Goal: Communication & Community: Answer question/provide support

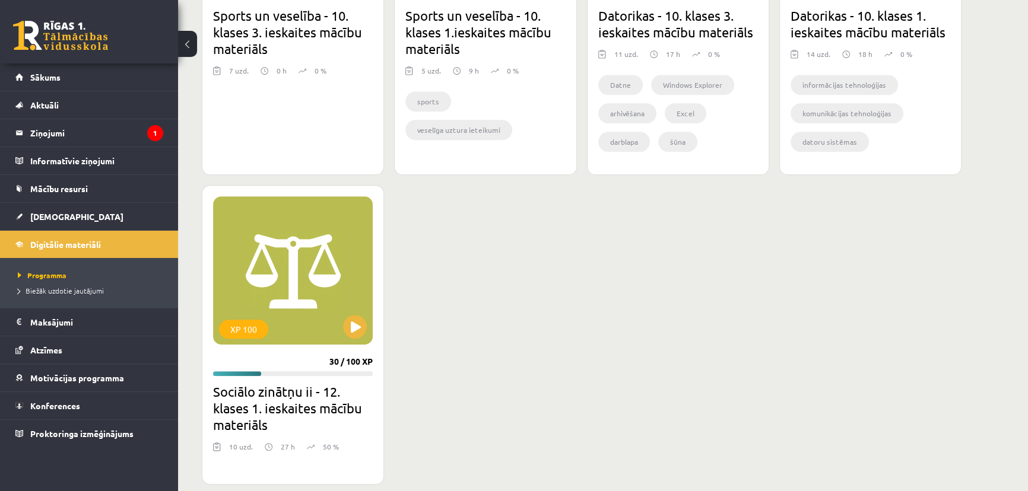
scroll to position [971, 0]
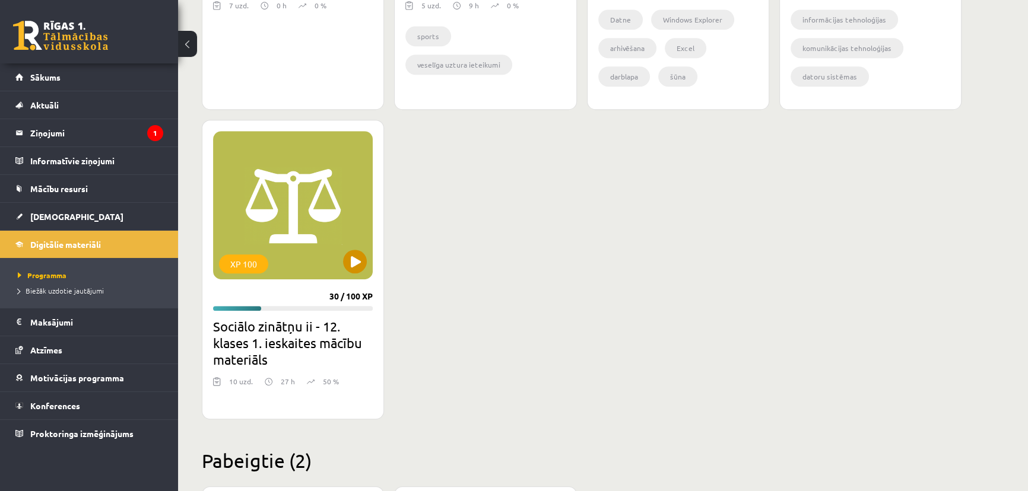
click at [317, 224] on div "XP 100" at bounding box center [293, 205] width 160 height 148
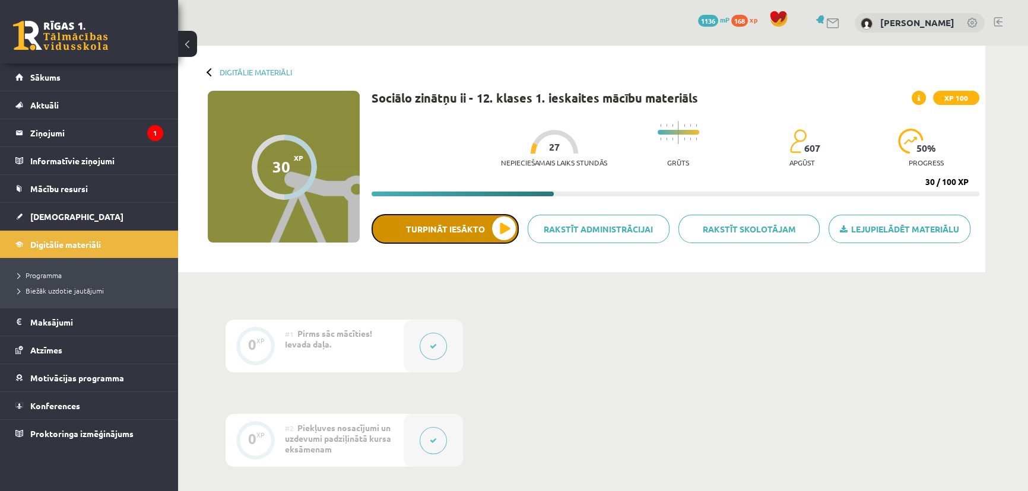
click at [500, 226] on button "Turpināt iesākto" at bounding box center [445, 229] width 147 height 30
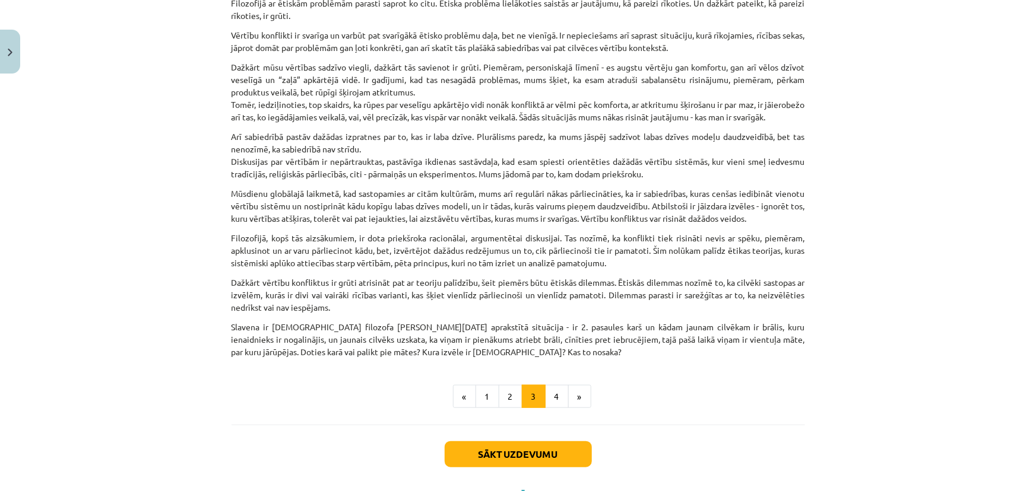
scroll to position [365, 0]
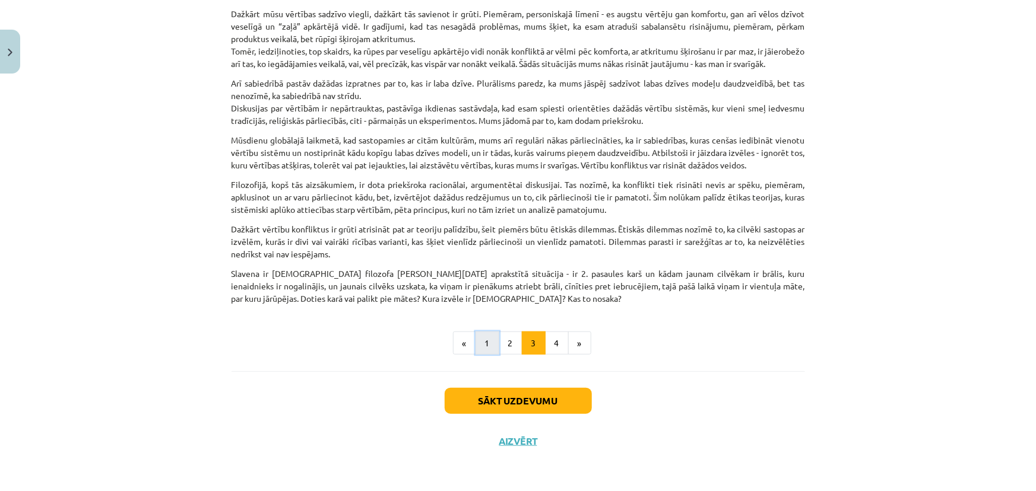
click at [490, 350] on button "1" at bounding box center [487, 344] width 24 height 24
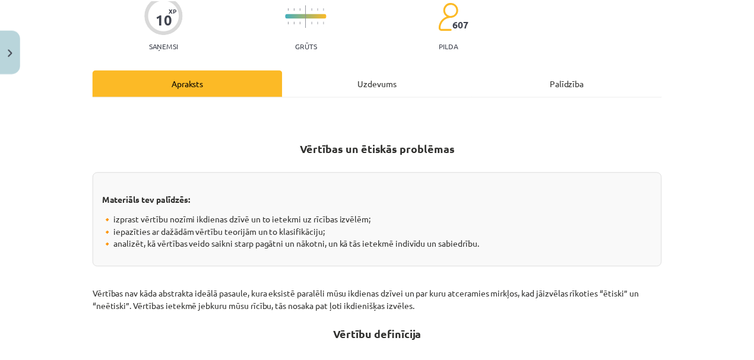
scroll to position [28, 0]
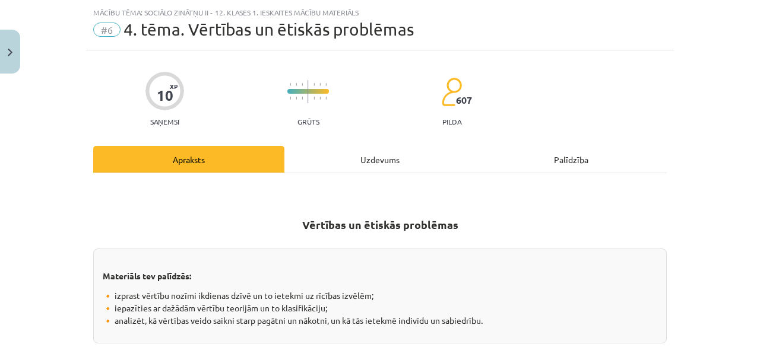
drag, startPoint x: 266, startPoint y: 271, endPoint x: 180, endPoint y: 229, distance: 95.0
click at [180, 229] on h2 "Vērtības un ētiskās problēmas" at bounding box center [379, 225] width 573 height 42
click at [4, 57] on button "Close" at bounding box center [10, 52] width 20 height 44
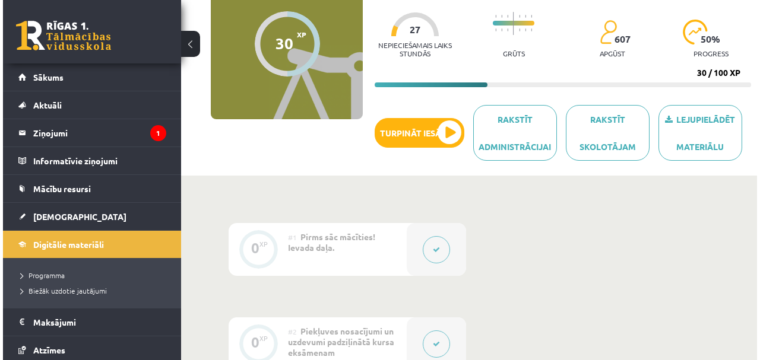
scroll to position [39, 0]
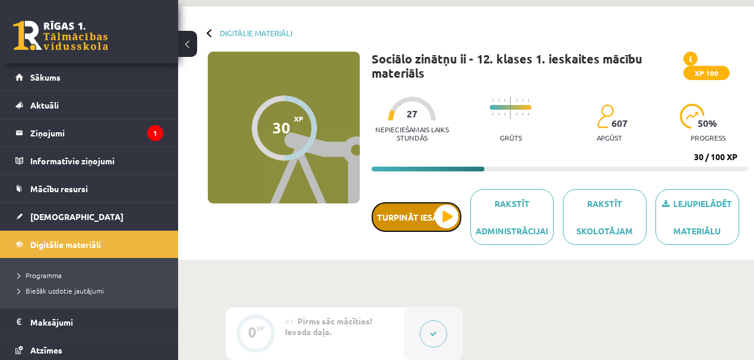
click at [443, 216] on button "Turpināt iesākto" at bounding box center [417, 217] width 90 height 30
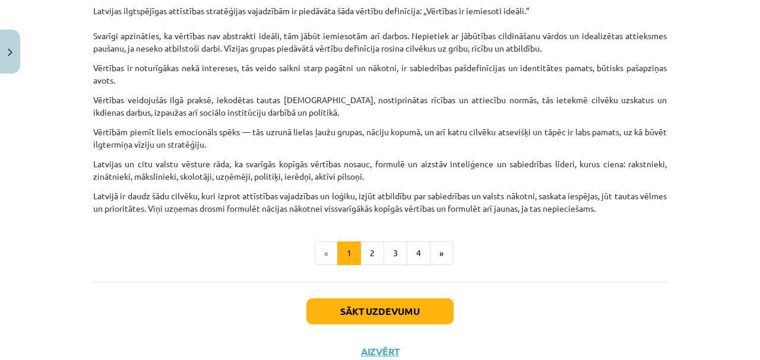
scroll to position [791, 0]
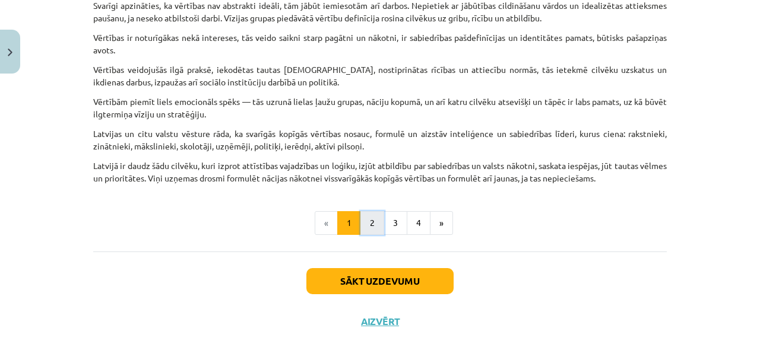
click at [375, 216] on button "2" at bounding box center [372, 223] width 24 height 24
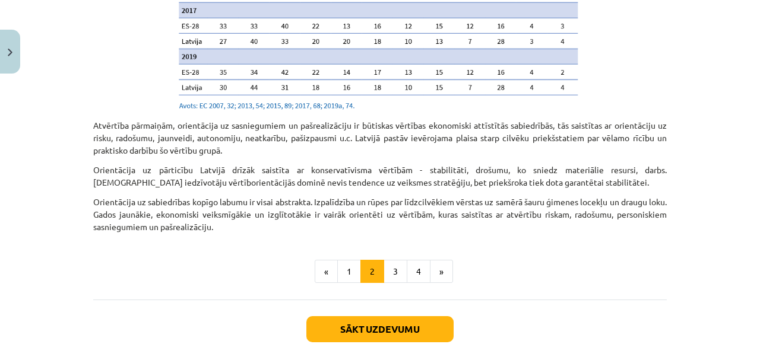
scroll to position [1306, 0]
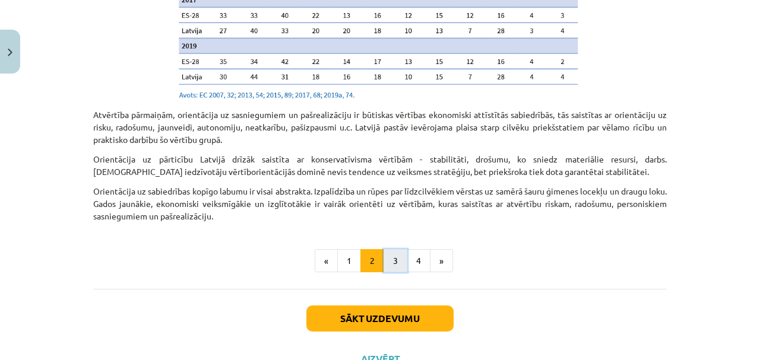
click at [391, 253] on button "3" at bounding box center [395, 261] width 24 height 24
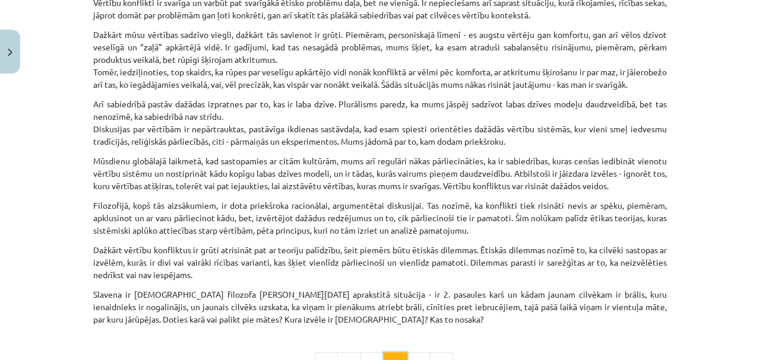
scroll to position [370, 0]
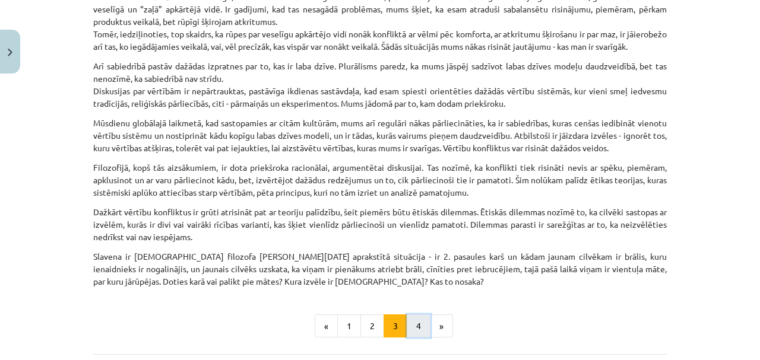
click at [418, 332] on button "4" at bounding box center [419, 327] width 24 height 24
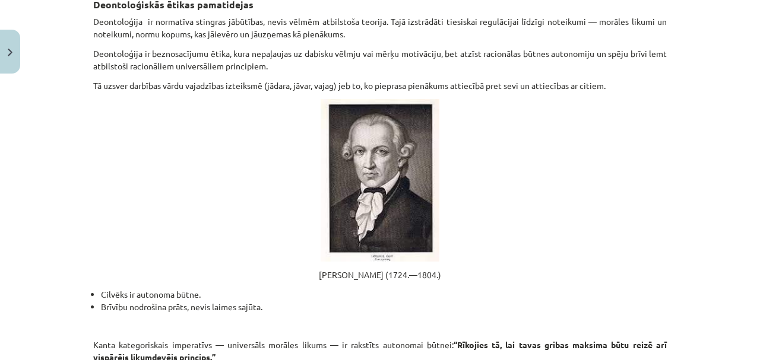
scroll to position [0, 0]
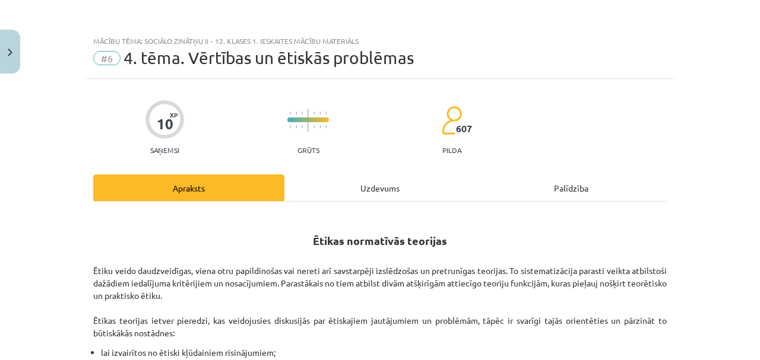
drag, startPoint x: 469, startPoint y: 207, endPoint x: 493, endPoint y: 47, distance: 160.7
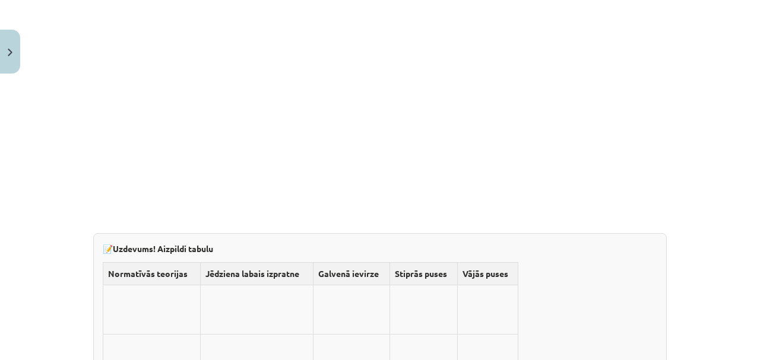
scroll to position [3482, 0]
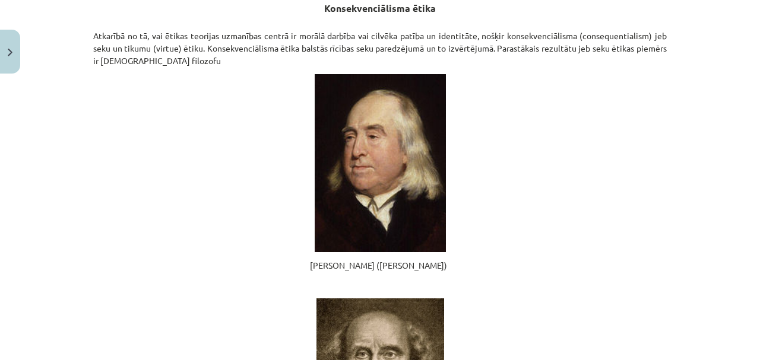
drag, startPoint x: 699, startPoint y: 192, endPoint x: 724, endPoint y: 74, distance: 120.7
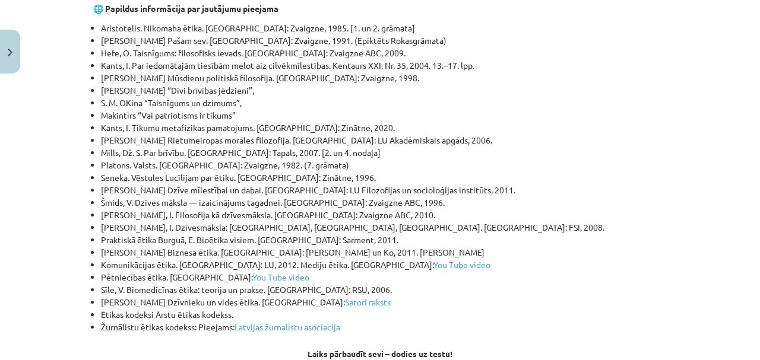
scroll to position [3937, 0]
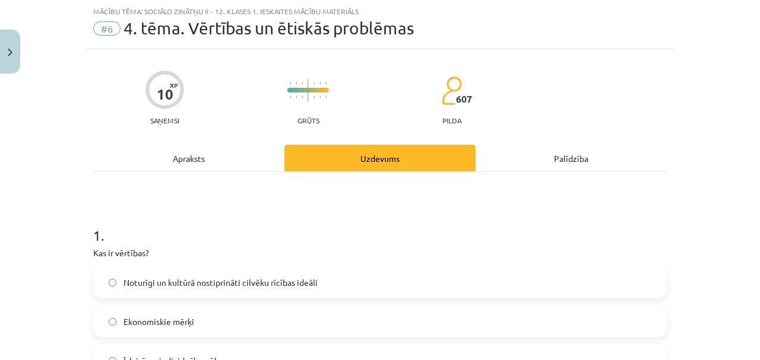
scroll to position [30, 0]
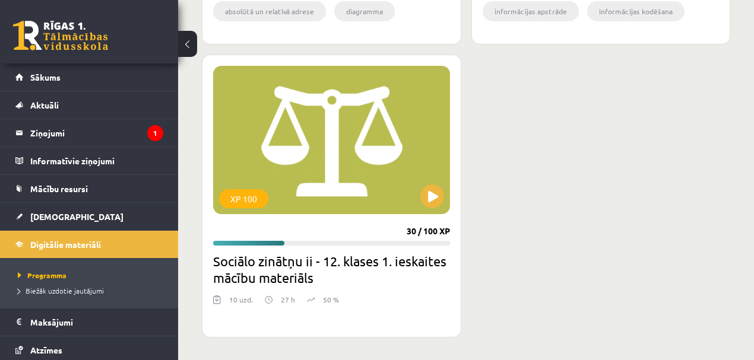
scroll to position [1762, 0]
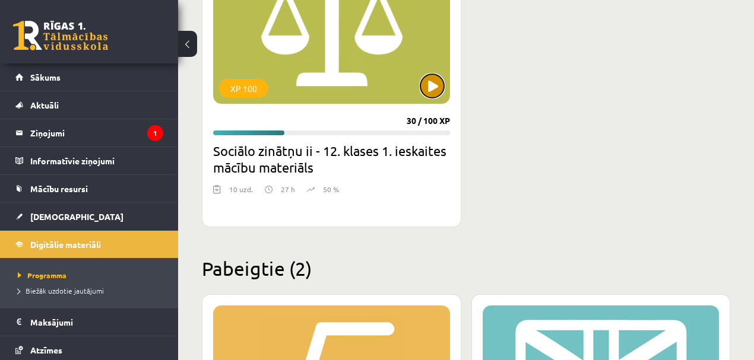
click at [440, 82] on button at bounding box center [432, 86] width 24 height 24
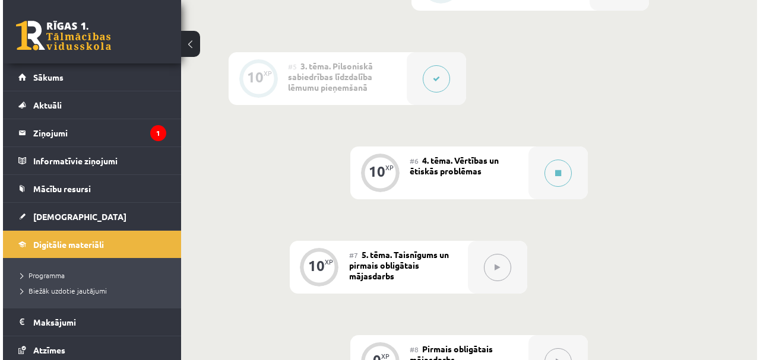
scroll to position [672, 0]
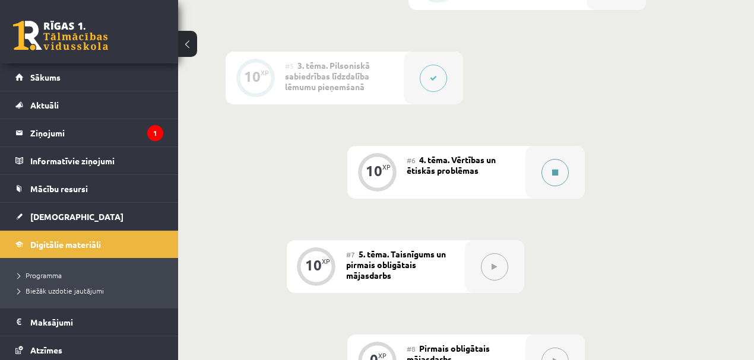
click at [542, 172] on button at bounding box center [554, 172] width 27 height 27
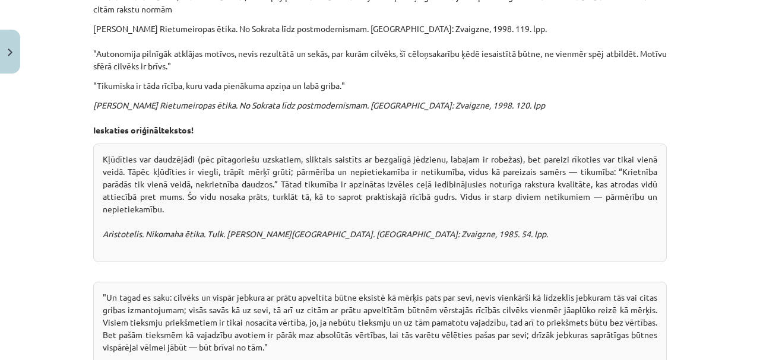
scroll to position [0, 0]
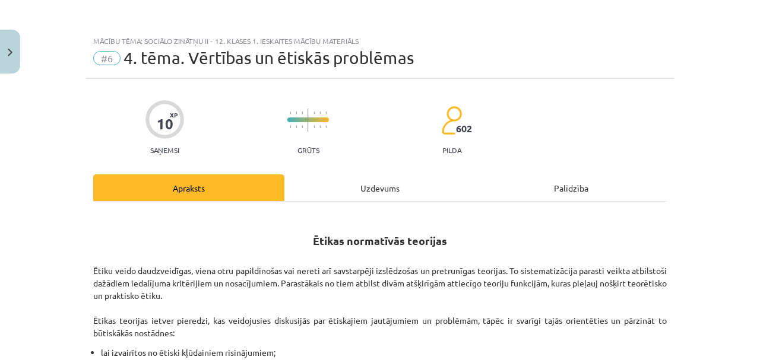
drag, startPoint x: 530, startPoint y: 309, endPoint x: 23, endPoint y: 283, distance: 507.6
click at [23, 283] on div "Mācību tēma: Sociālo zinātņu ii - 12. klases 1. ieskaites mācību materiāls #6 4…" at bounding box center [380, 180] width 760 height 360
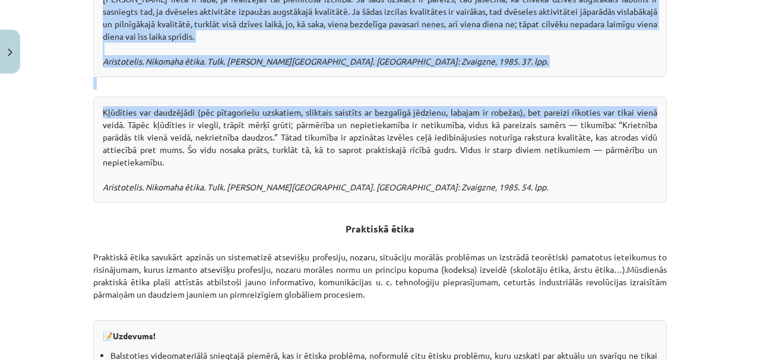
scroll to position [2930, 0]
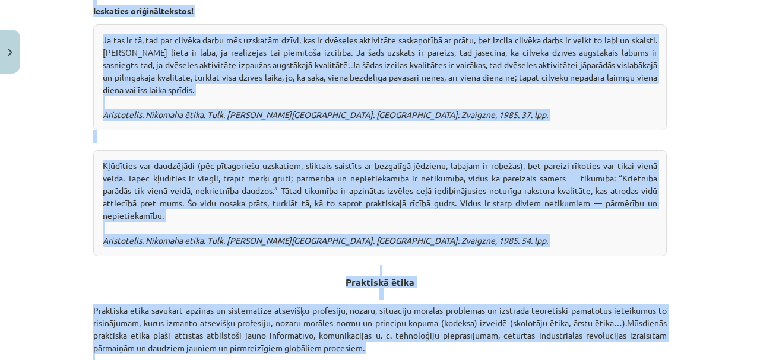
drag, startPoint x: 301, startPoint y: 239, endPoint x: 704, endPoint y: 196, distance: 405.2
click at [704, 196] on div "Mācību tēma: Sociālo zinātņu ii - 12. klases 1. ieskaites mācību materiāls #6 4…" at bounding box center [380, 180] width 760 height 360
copy div "Ētikas normatīvās teorijas Ētiku veido daudzveidīgas, viena otru papildinošas v…"
click at [706, 152] on div "Mācību tēma: Sociālo zinātņu ii - 12. klases 1. ieskaites mācību materiāls #6 4…" at bounding box center [380, 180] width 760 height 360
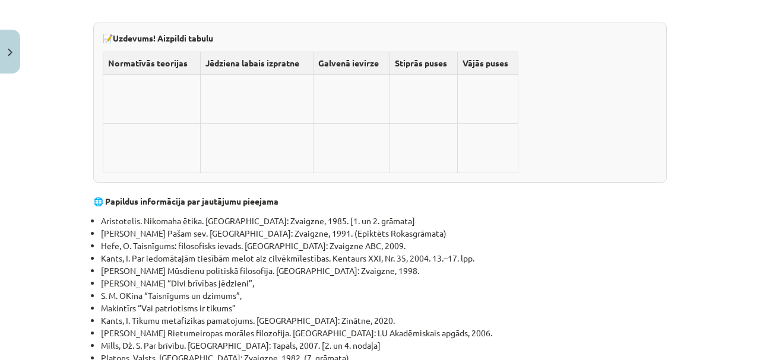
click at [691, 195] on div "Mācību tēma: Sociālo zinātņu ii - 12. klases 1. ieskaites mācību materiāls #6 4…" at bounding box center [380, 180] width 760 height 360
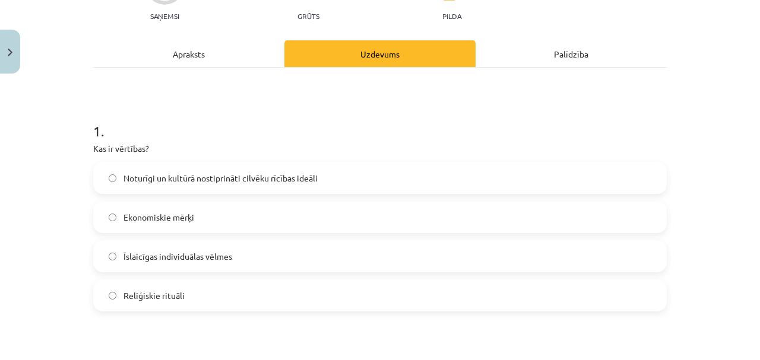
scroll to position [148, 0]
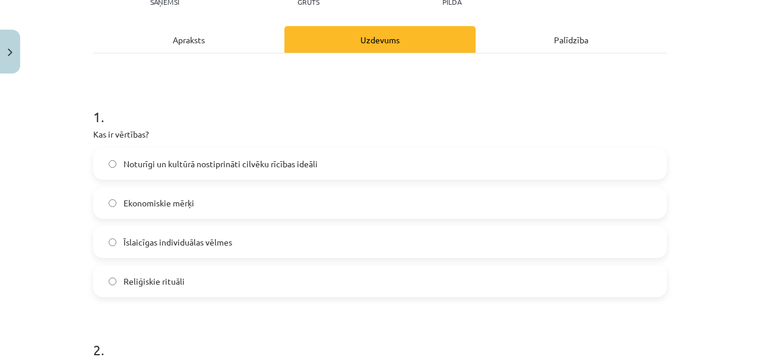
click at [333, 166] on label "Noturīgi un kultūrā nostiprināti cilvēku rīcības ideāli" at bounding box center [379, 164] width 571 height 30
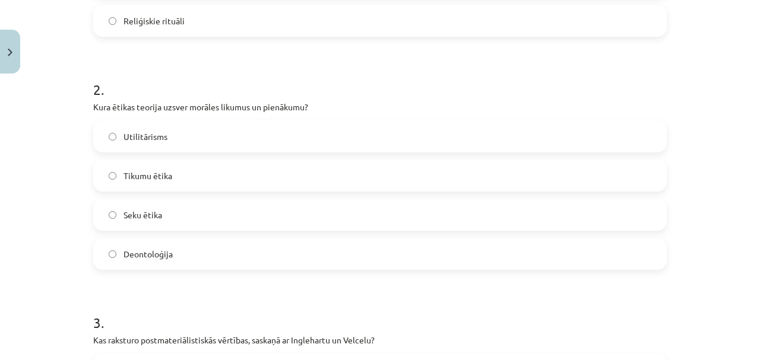
scroll to position [425, 0]
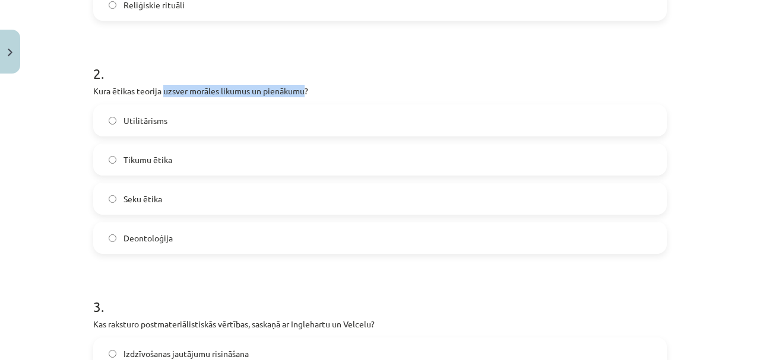
drag, startPoint x: 160, startPoint y: 91, endPoint x: 304, endPoint y: 85, distance: 144.3
click at [304, 85] on p "Kura ētikas teorija uzsver morāles likumus un pienākumu?" at bounding box center [379, 91] width 573 height 12
copy p "uzsver morāles likumus un pienākumu"
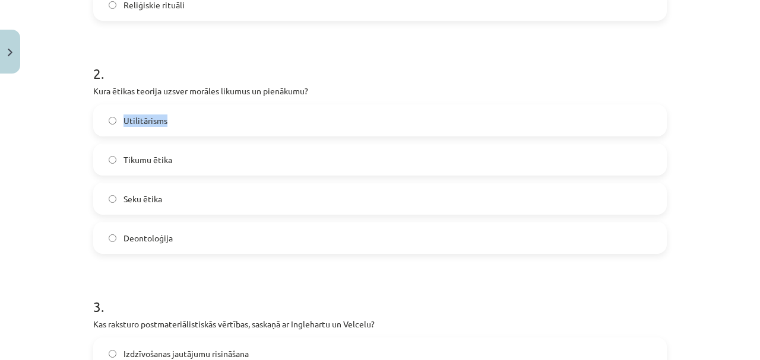
drag, startPoint x: 165, startPoint y: 118, endPoint x: 119, endPoint y: 119, distance: 45.7
click at [119, 119] on label "Utilitārisms" at bounding box center [379, 121] width 571 height 30
copy span "Utilitārisms"
drag, startPoint x: 170, startPoint y: 160, endPoint x: 118, endPoint y: 154, distance: 52.6
click at [118, 154] on label "Tikumu ētika" at bounding box center [379, 160] width 571 height 30
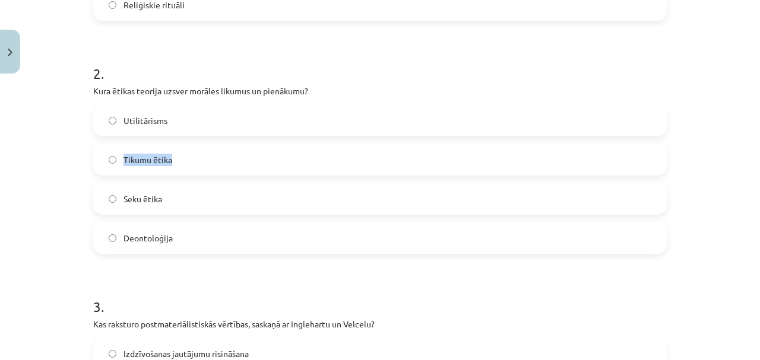
copy span "Tikumu ētika"
click at [346, 52] on h1 "2 ." at bounding box center [379, 63] width 573 height 37
click at [312, 234] on label "Deontoloģija" at bounding box center [379, 238] width 571 height 30
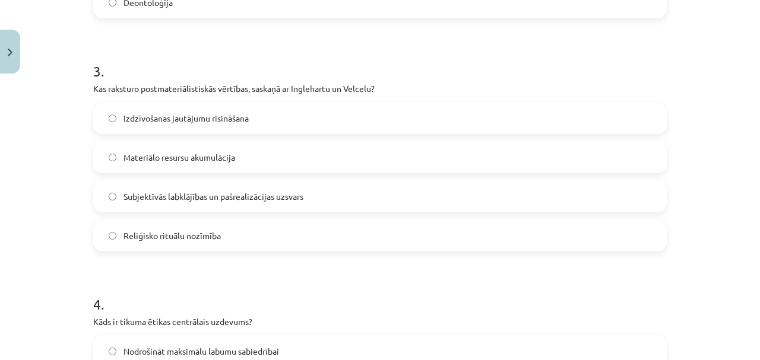
scroll to position [662, 0]
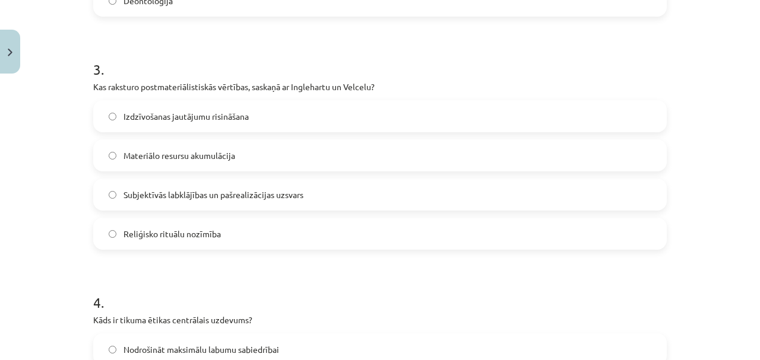
click at [258, 117] on label "Izdzīvošanas jautājumu risināšana" at bounding box center [379, 116] width 571 height 30
click at [196, 202] on label "Subjektīvās labklājības un pašrealizācijas uzsvars" at bounding box center [379, 195] width 571 height 30
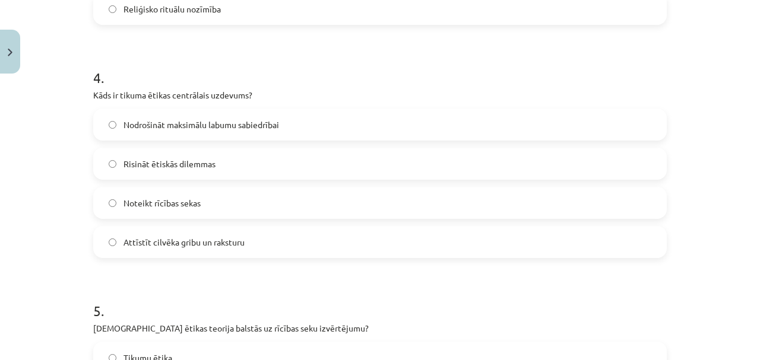
scroll to position [900, 0]
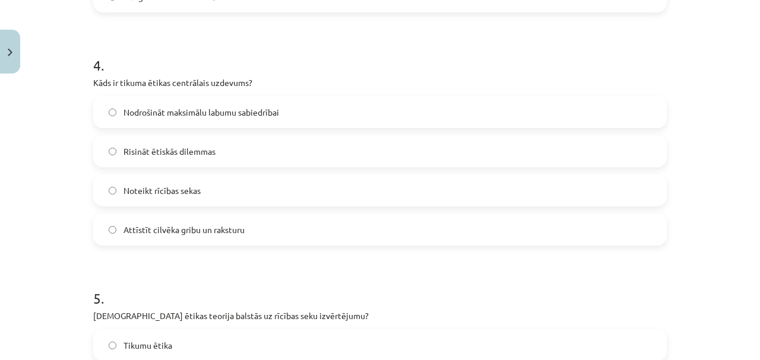
click at [260, 224] on label "Attīstīt cilvēka gribu un raksturu" at bounding box center [379, 230] width 571 height 30
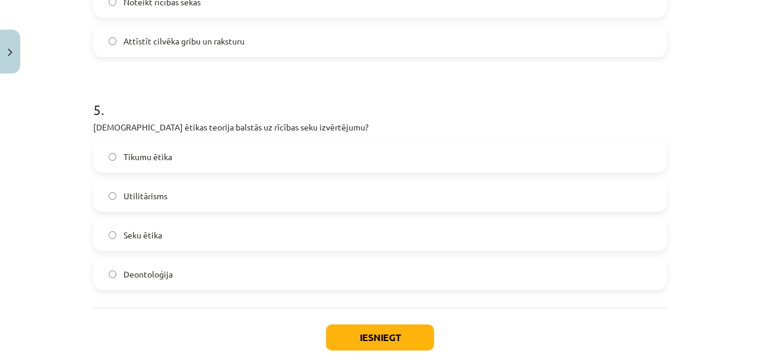
scroll to position [1137, 0]
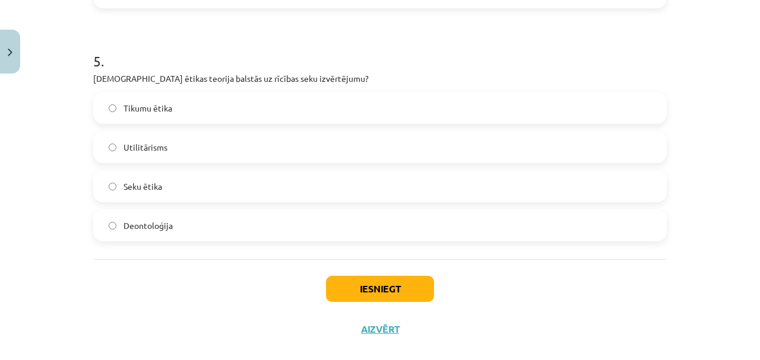
click at [218, 191] on label "Seku ētika" at bounding box center [379, 187] width 571 height 30
click at [390, 280] on button "Iesniegt" at bounding box center [380, 289] width 108 height 26
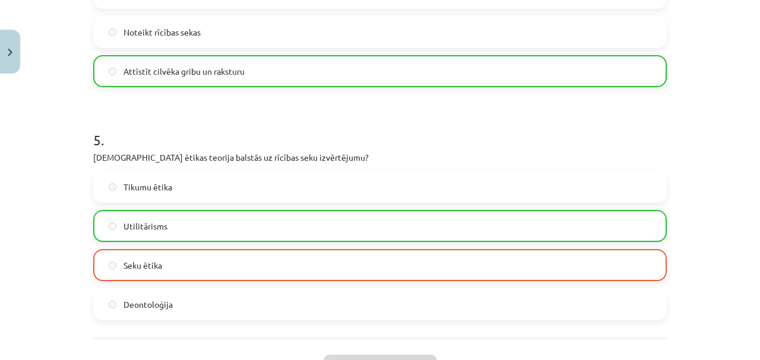
scroll to position [1192, 0]
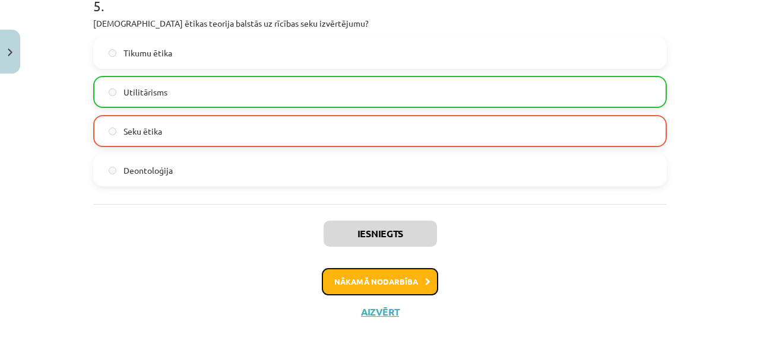
click at [402, 284] on button "Nākamā nodarbība" at bounding box center [380, 281] width 116 height 27
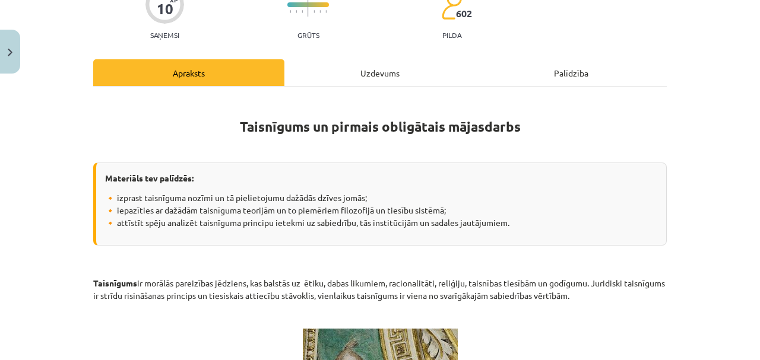
scroll to position [0, 0]
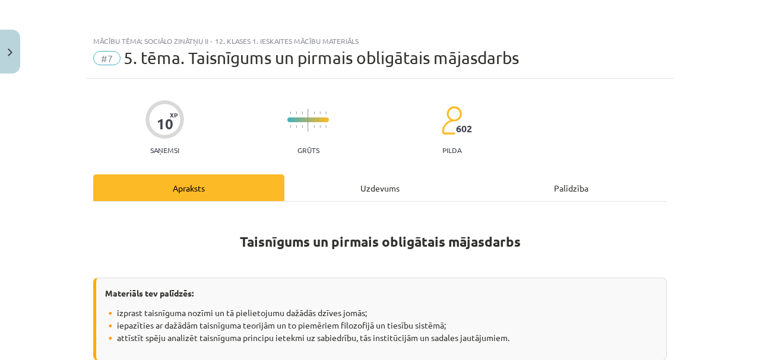
drag, startPoint x: 713, startPoint y: 186, endPoint x: 732, endPoint y: 70, distance: 117.9
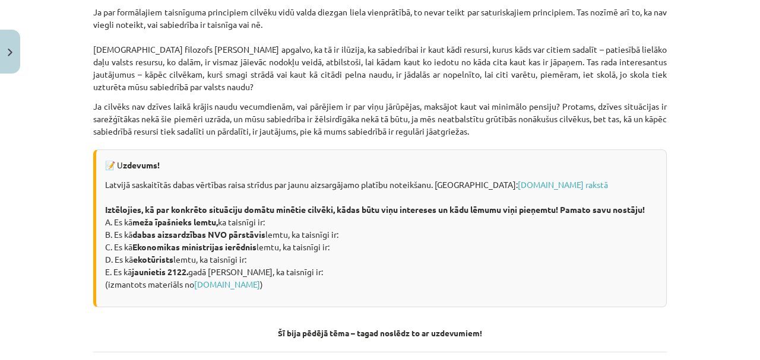
scroll to position [1662, 0]
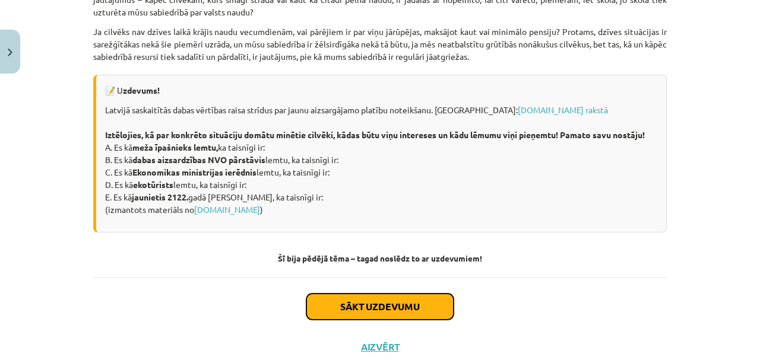
click at [380, 310] on button "Sākt uzdevumu" at bounding box center [379, 307] width 147 height 26
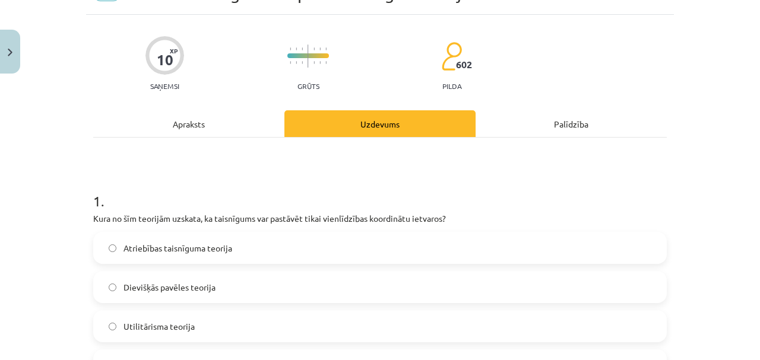
scroll to position [109, 0]
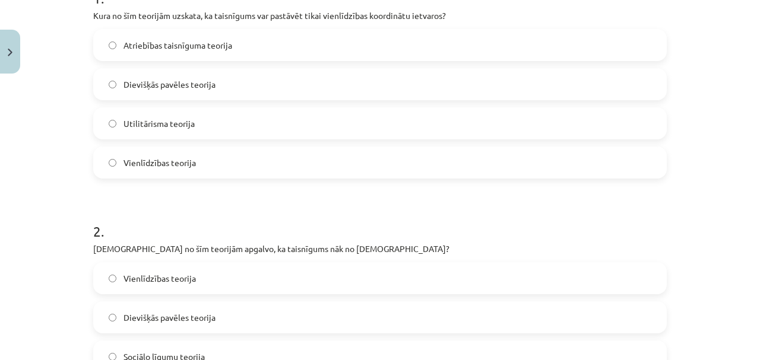
click at [446, 163] on label "Vienlīdzības teorija" at bounding box center [379, 163] width 571 height 30
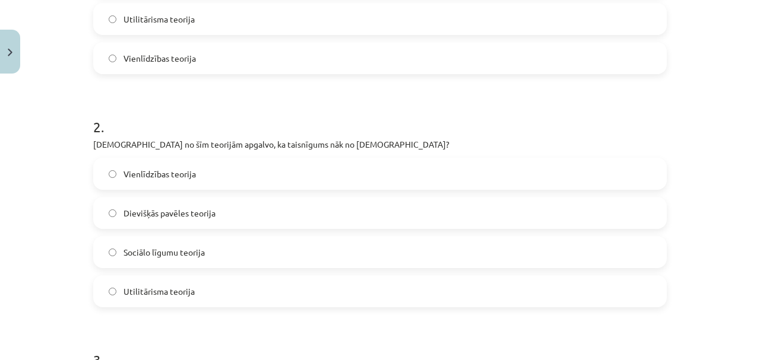
scroll to position [386, 0]
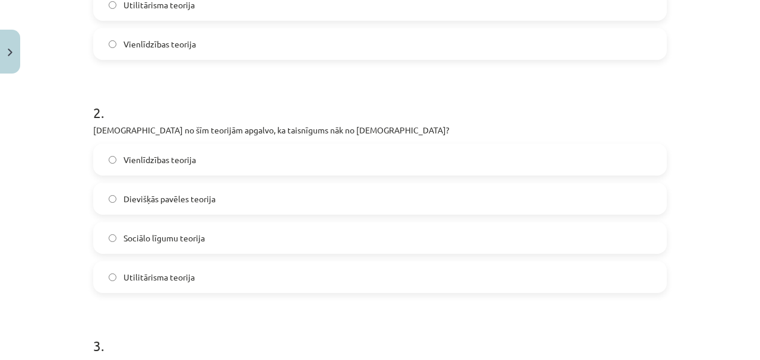
click at [330, 197] on label "Dievišķās pavēles teorija" at bounding box center [379, 199] width 571 height 30
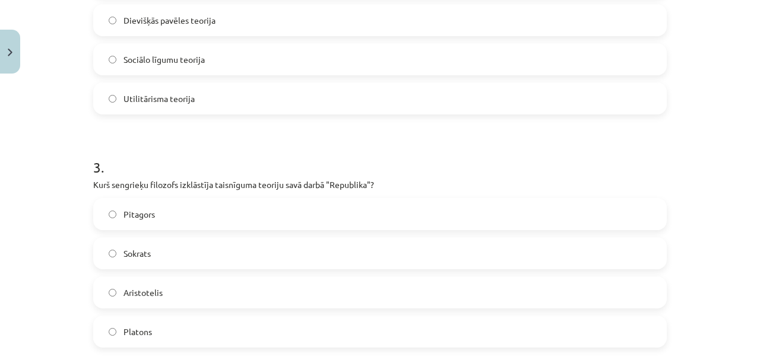
scroll to position [583, 0]
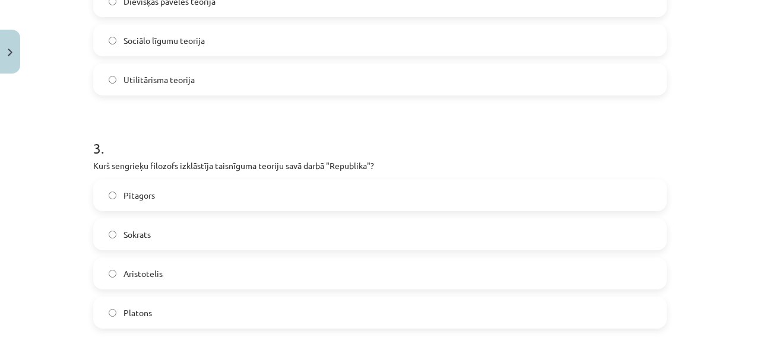
click at [220, 321] on label "Platons" at bounding box center [379, 313] width 571 height 30
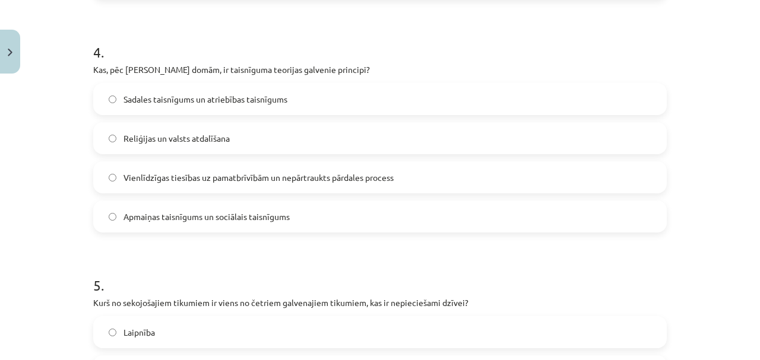
scroll to position [940, 0]
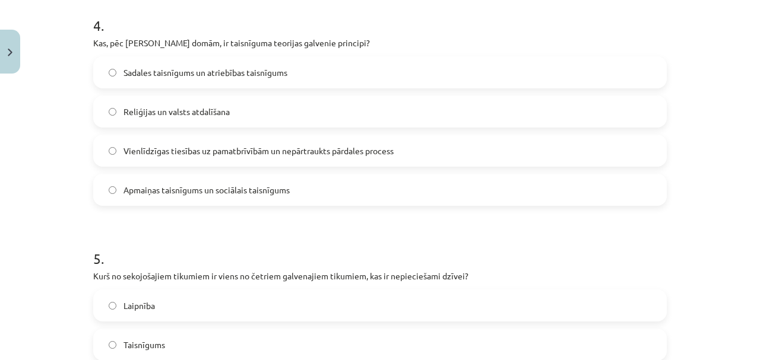
click at [168, 155] on span "Vienlīdzīgas tiesības uz pamatbrīvībām un nepārtraukts pārdales process" at bounding box center [258, 151] width 270 height 12
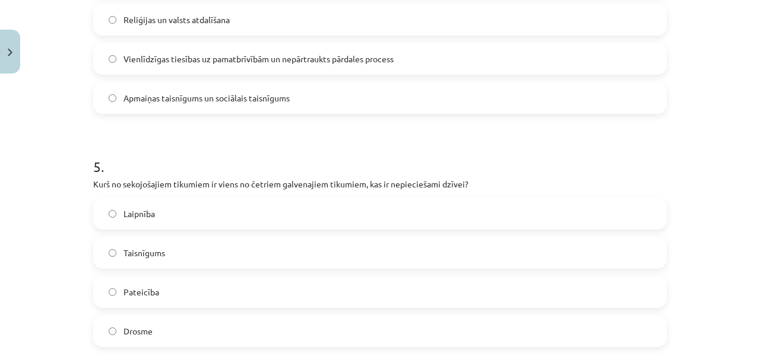
scroll to position [1058, 0]
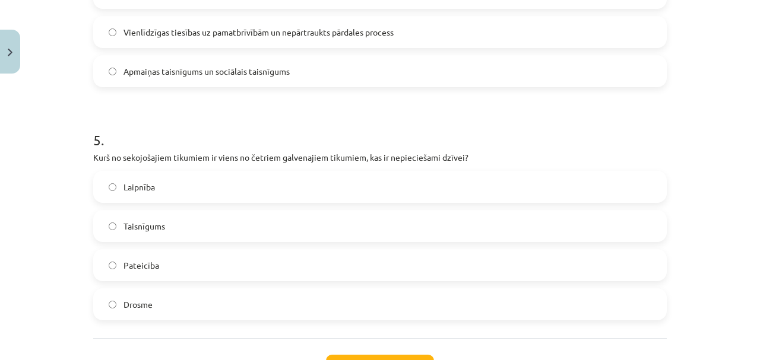
click at [209, 224] on label "Taisnīgums" at bounding box center [379, 226] width 571 height 30
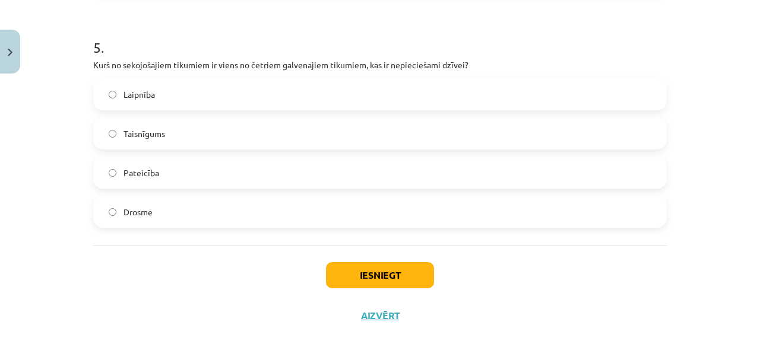
scroll to position [1155, 0]
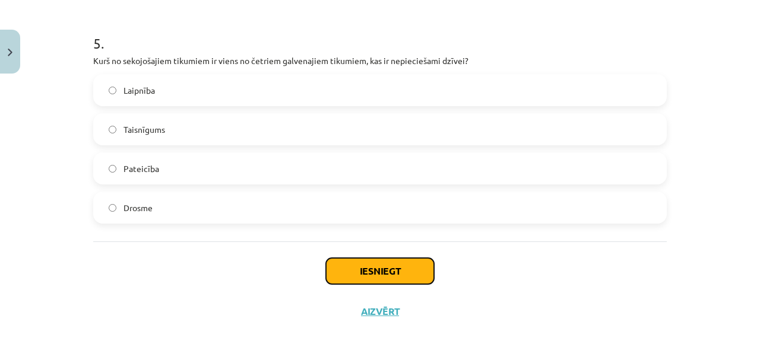
click at [398, 272] on button "Iesniegt" at bounding box center [380, 271] width 108 height 26
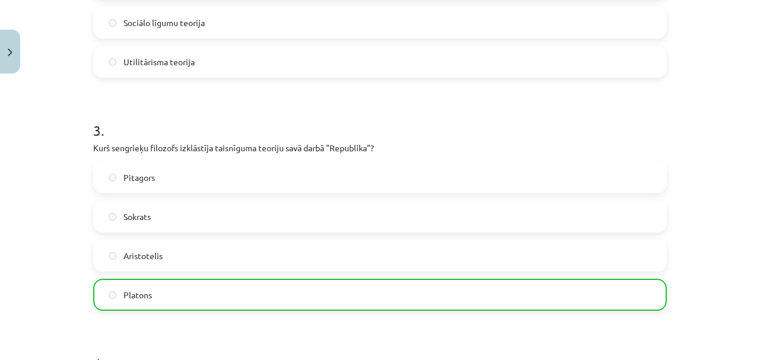
scroll to position [839, 0]
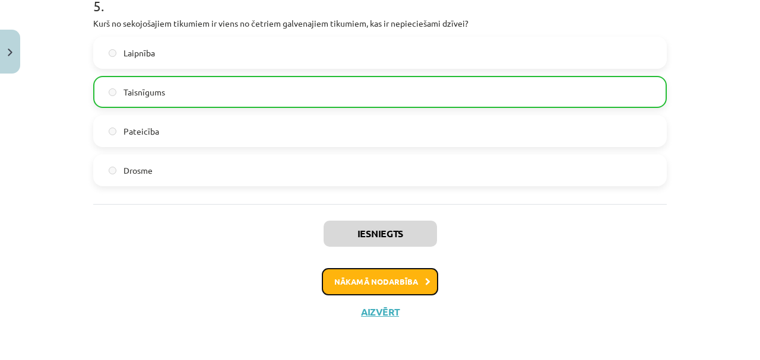
click at [387, 280] on button "Nākamā nodarbība" at bounding box center [380, 281] width 116 height 27
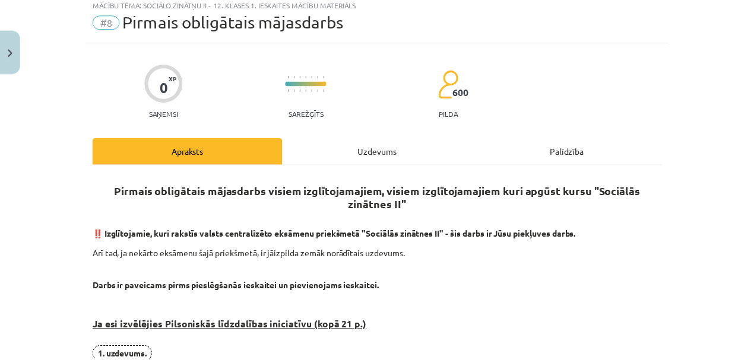
scroll to position [30, 0]
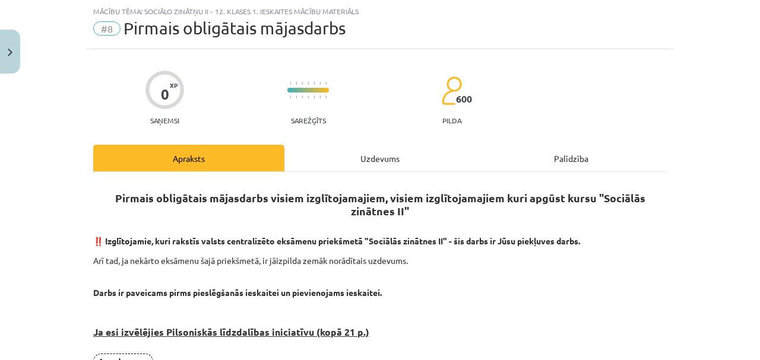
click at [107, 31] on span "#8" at bounding box center [106, 28] width 27 height 14
click at [11, 56] on img "Close" at bounding box center [10, 53] width 5 height 8
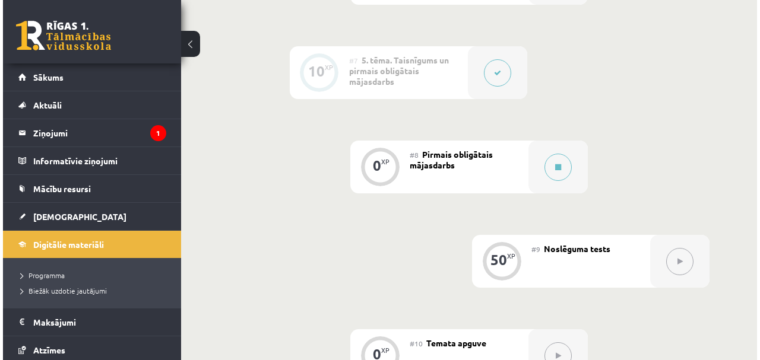
scroll to position [870, 0]
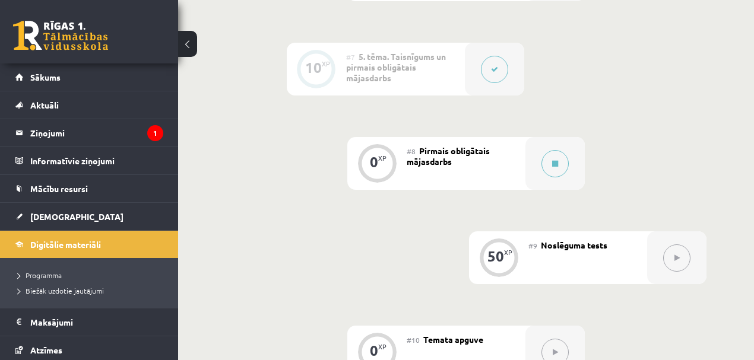
click at [491, 74] on button at bounding box center [494, 69] width 27 height 27
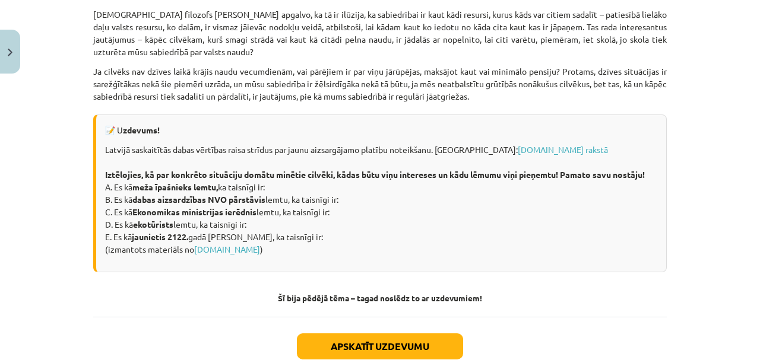
scroll to position [1662, 0]
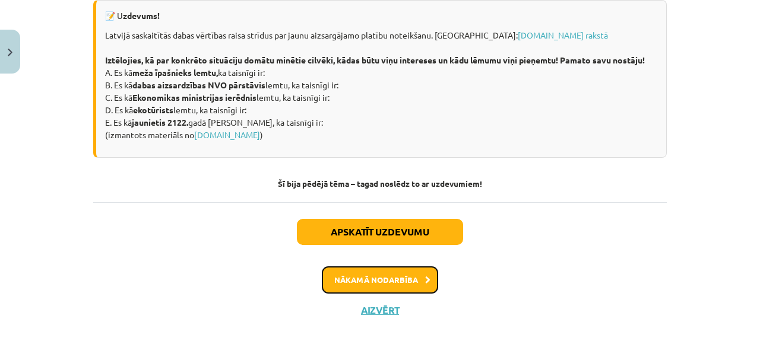
click at [407, 289] on button "Nākamā nodarbība" at bounding box center [380, 279] width 116 height 27
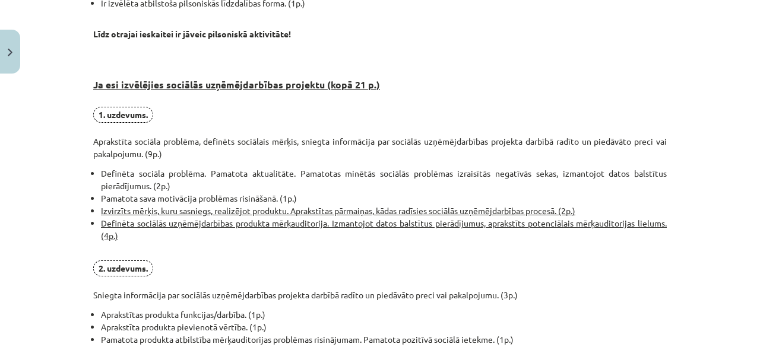
scroll to position [715, 0]
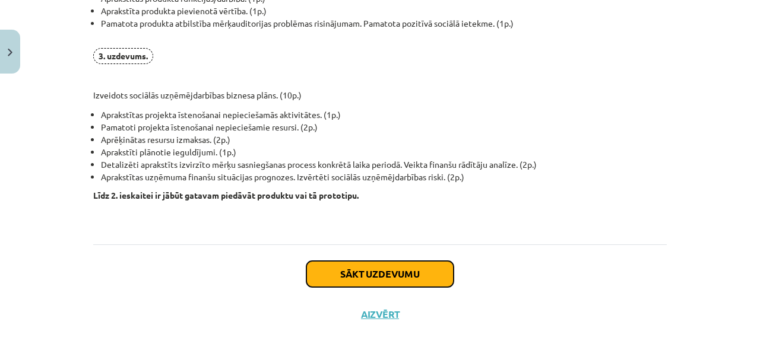
click at [367, 283] on button "Sākt uzdevumu" at bounding box center [379, 274] width 147 height 26
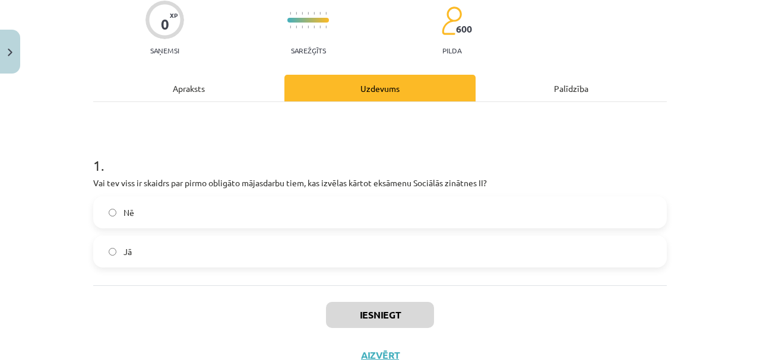
scroll to position [109, 0]
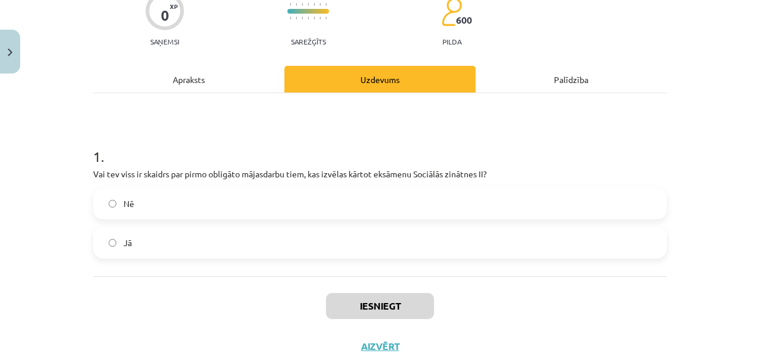
click at [297, 210] on label "Nē" at bounding box center [379, 204] width 571 height 30
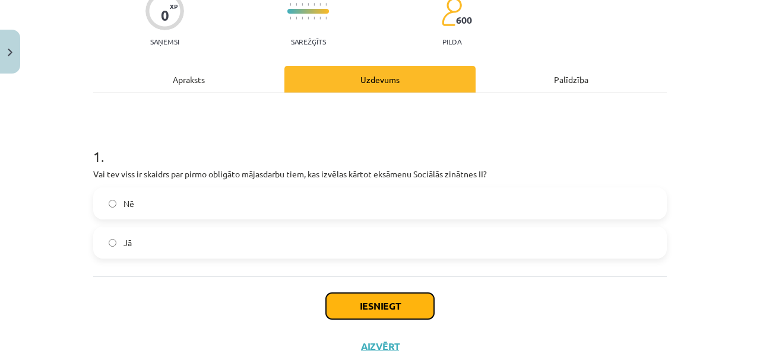
click at [354, 307] on button "Iesniegt" at bounding box center [380, 306] width 108 height 26
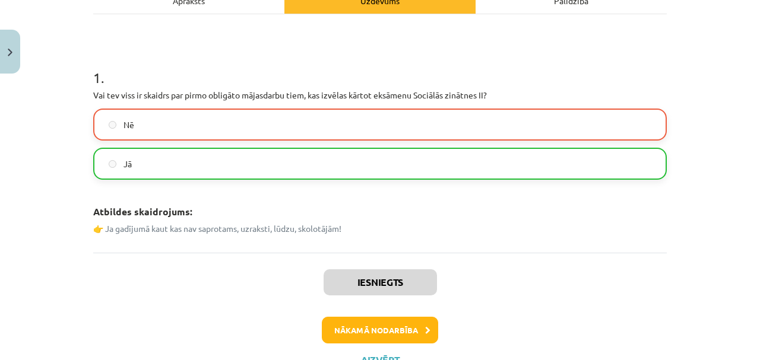
scroll to position [227, 0]
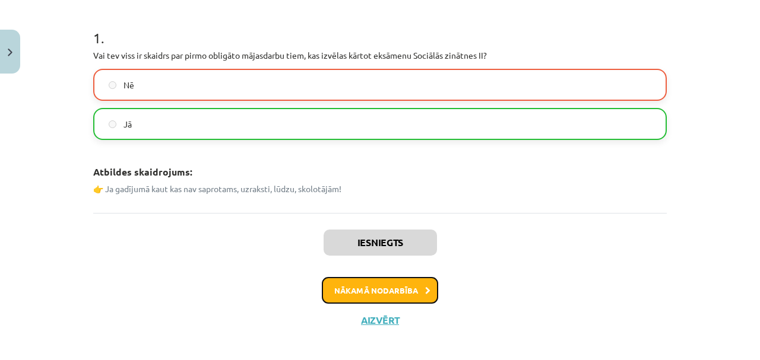
click at [347, 284] on button "Nākamā nodarbība" at bounding box center [380, 290] width 116 height 27
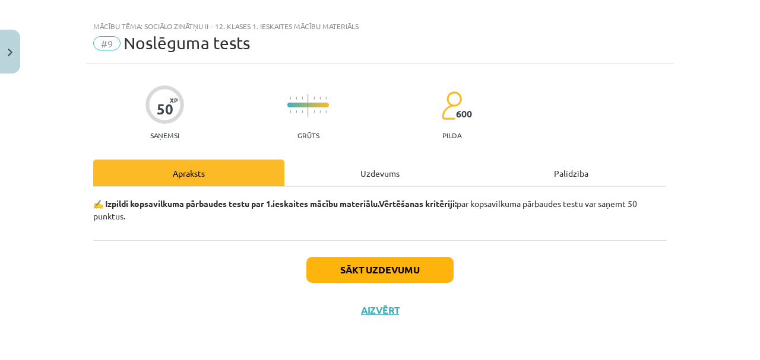
scroll to position [14, 0]
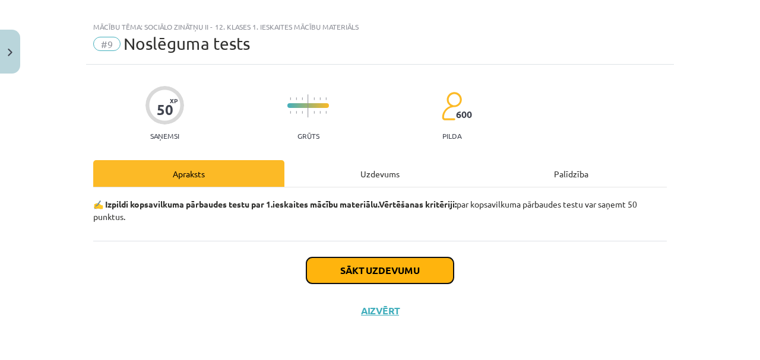
click at [358, 266] on button "Sākt uzdevumu" at bounding box center [379, 271] width 147 height 26
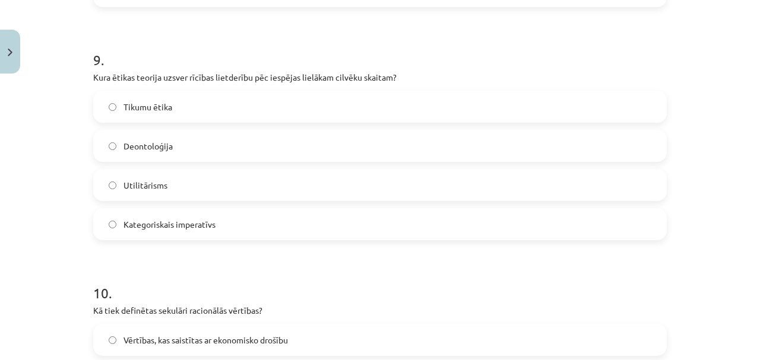
scroll to position [2322, 0]
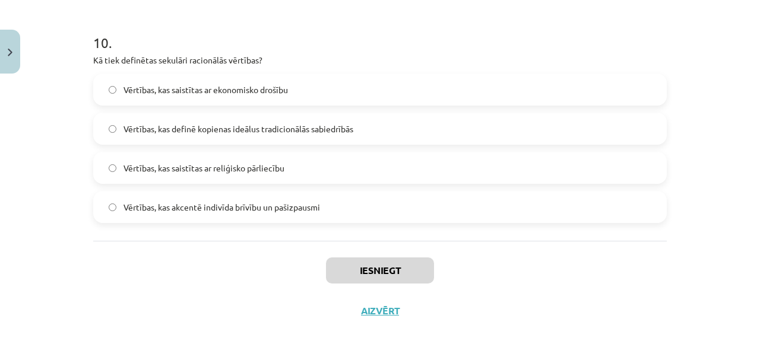
click at [243, 129] on span "Vērtības, kas definē kopienas ideālus tradicionālās sabiedrībās" at bounding box center [238, 129] width 230 height 12
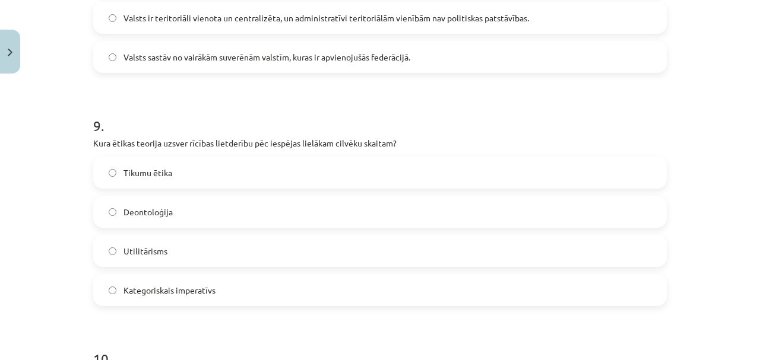
scroll to position [2005, 0]
click at [191, 247] on label "Utilitārisms" at bounding box center [379, 252] width 571 height 30
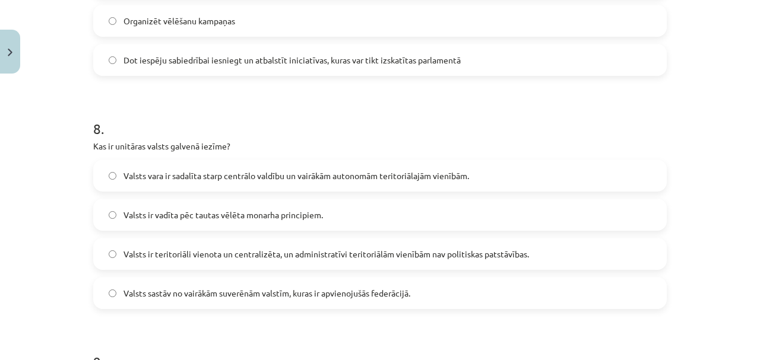
scroll to position [1768, 0]
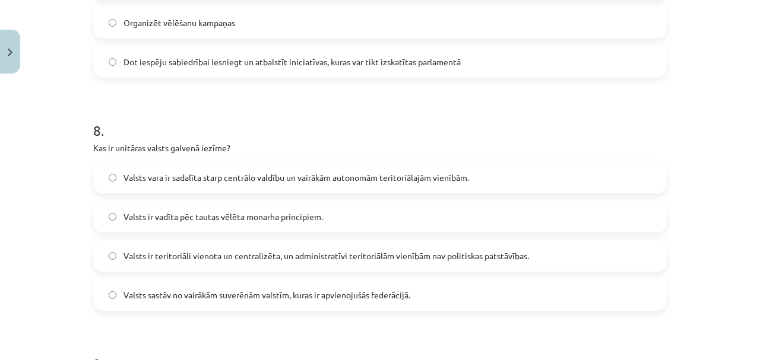
click at [199, 269] on label "Valsts ir teritoriāli vienota un centralizēta, un administratīvi teritoriālām v…" at bounding box center [379, 256] width 571 height 30
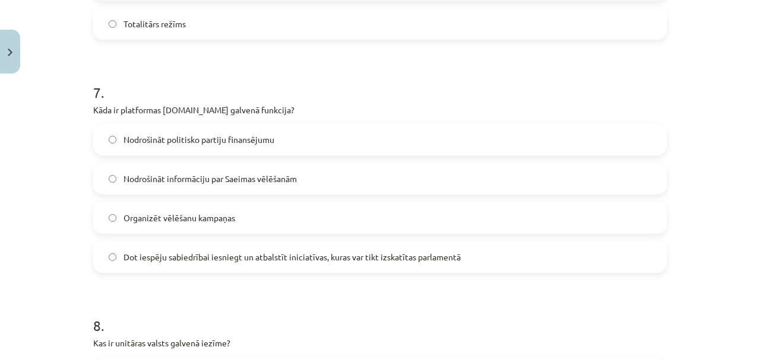
scroll to position [1570, 0]
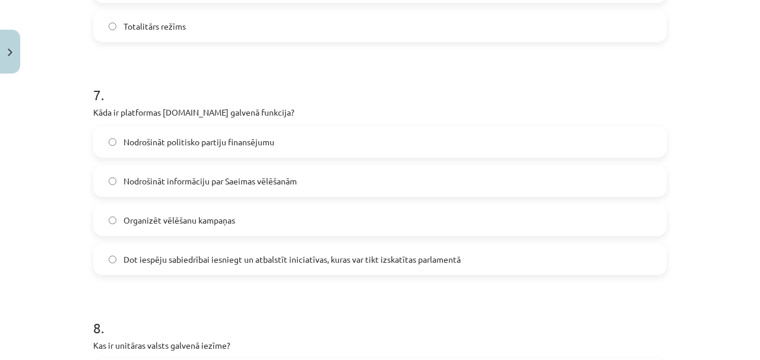
click at [411, 249] on label "Dot iespēju sabiedrībai iesniegt un atbalstīt iniciatīvas, kuras var tikt izska…" at bounding box center [379, 260] width 571 height 30
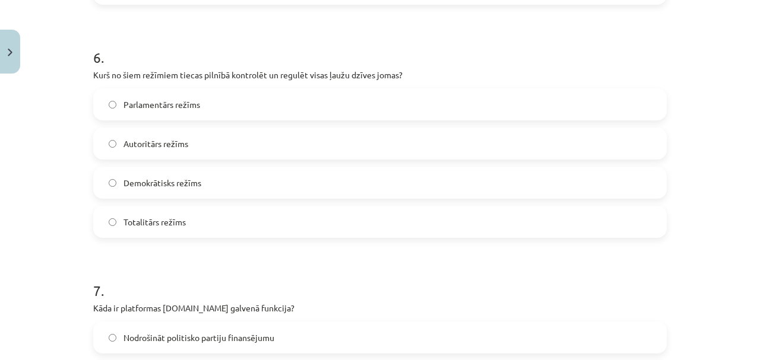
scroll to position [1372, 0]
click at [445, 227] on label "Totalitārs režīms" at bounding box center [379, 224] width 571 height 30
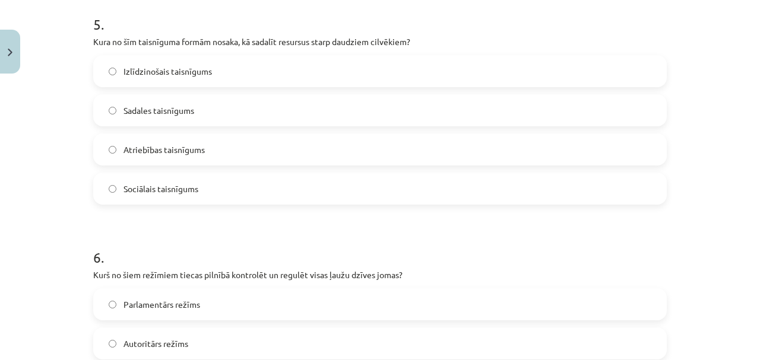
scroll to position [1135, 0]
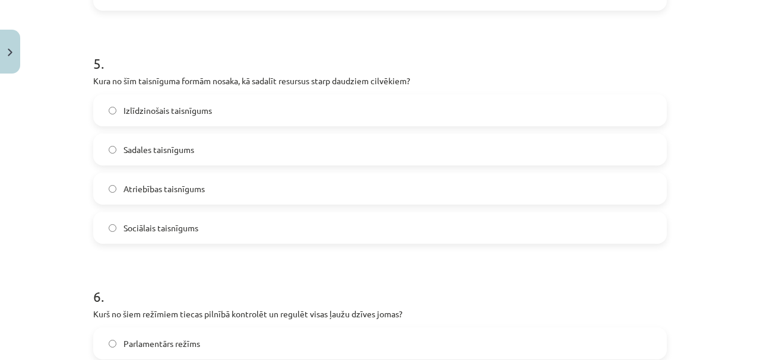
click at [135, 141] on label "Sadales taisnīgums" at bounding box center [379, 150] width 571 height 30
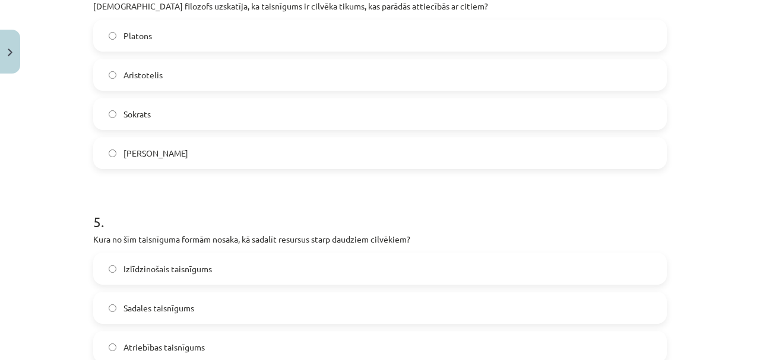
scroll to position [818, 0]
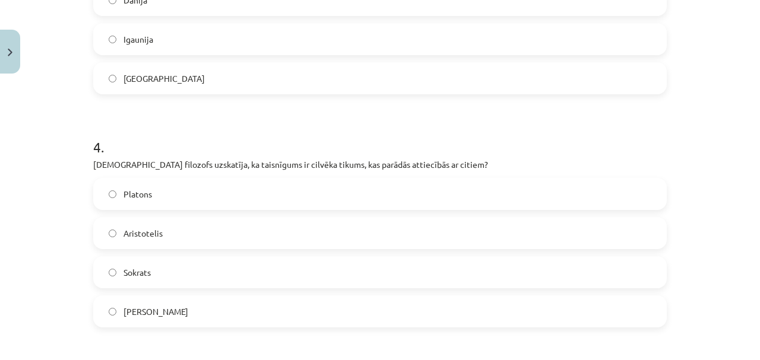
click at [112, 224] on label "Aristotelis" at bounding box center [379, 233] width 571 height 30
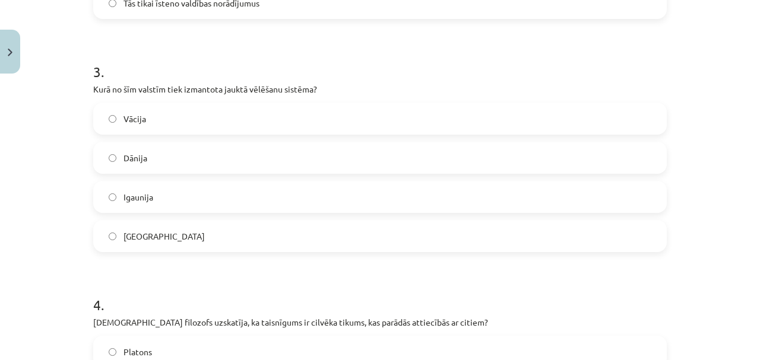
click at [140, 129] on label "Vācija" at bounding box center [379, 119] width 571 height 30
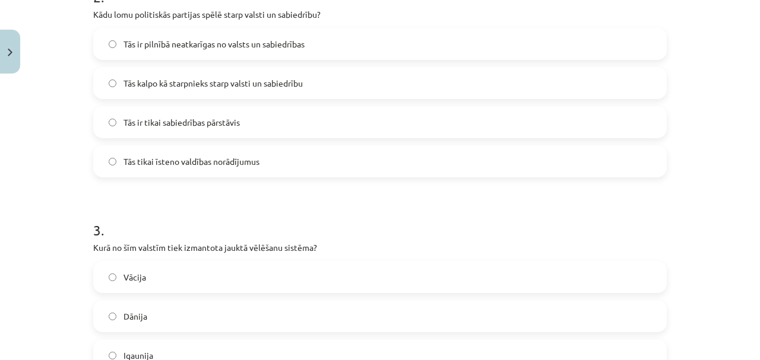
scroll to position [383, 0]
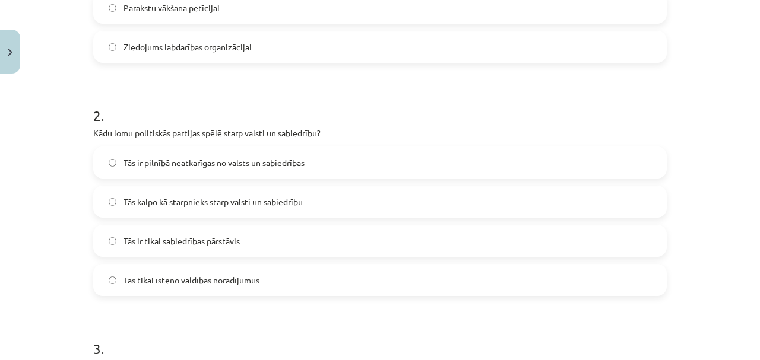
click at [99, 201] on label "Tās kalpo kā starpnieks starp valsti un sabiedrību" at bounding box center [379, 202] width 571 height 30
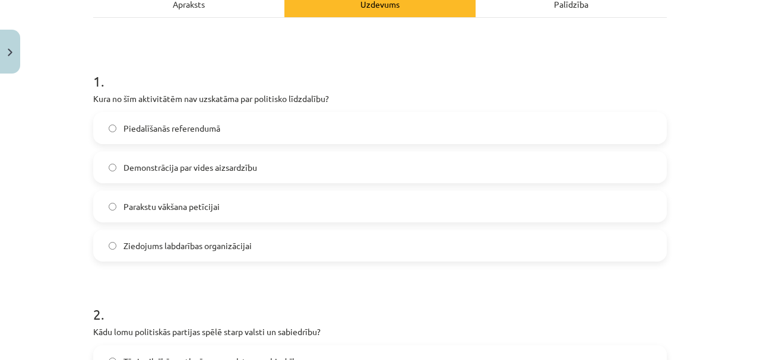
scroll to position [185, 0]
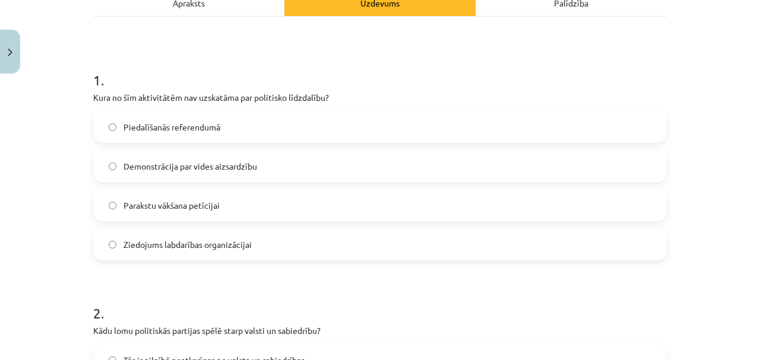
click at [227, 250] on span "Ziedojums labdarības organizācijai" at bounding box center [187, 245] width 128 height 12
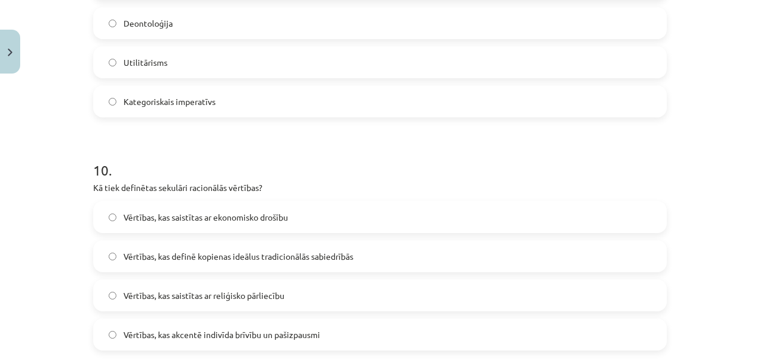
scroll to position [2322, 0]
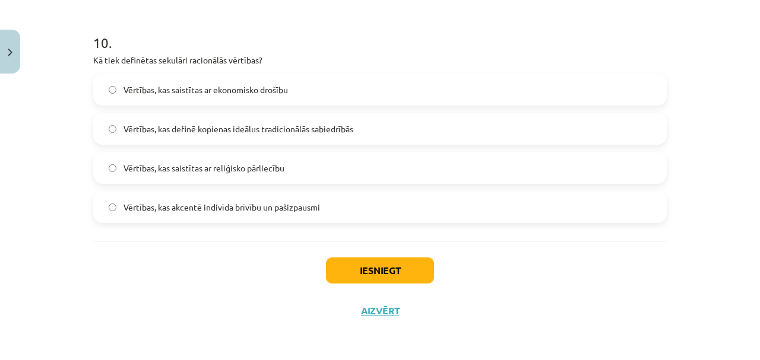
drag, startPoint x: 43, startPoint y: 217, endPoint x: 96, endPoint y: 335, distance: 129.4
click at [423, 281] on button "Iesniegt" at bounding box center [380, 271] width 108 height 26
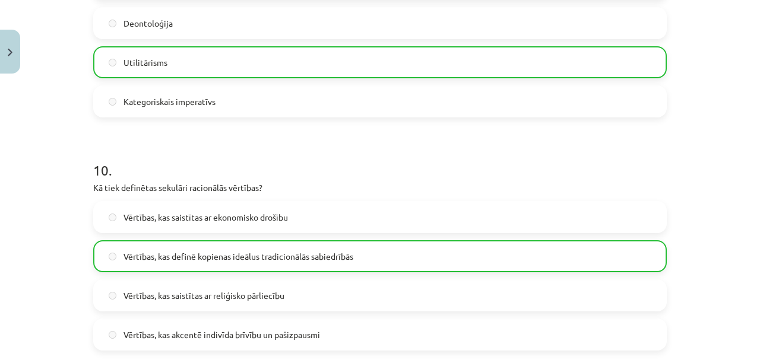
scroll to position [2359, 0]
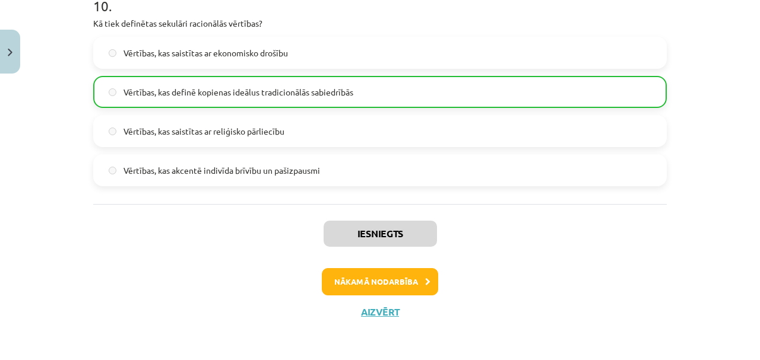
drag, startPoint x: 736, startPoint y: 205, endPoint x: 733, endPoint y: 318, distance: 112.2
click at [387, 278] on button "Nākamā nodarbība" at bounding box center [380, 281] width 116 height 27
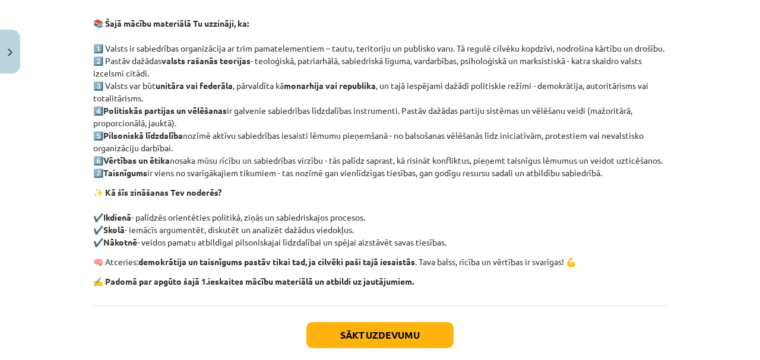
scroll to position [267, 0]
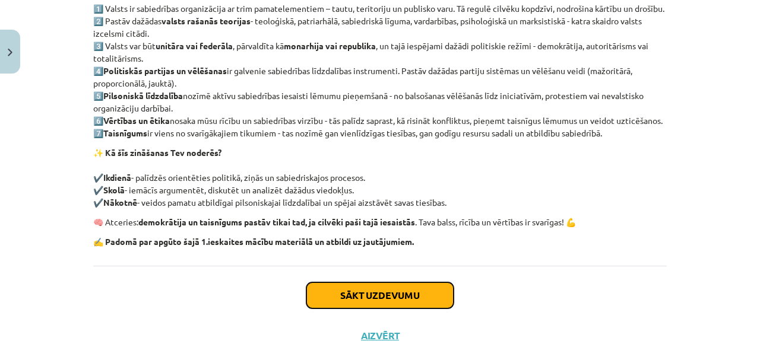
click at [372, 309] on button "Sākt uzdevumu" at bounding box center [379, 296] width 147 height 26
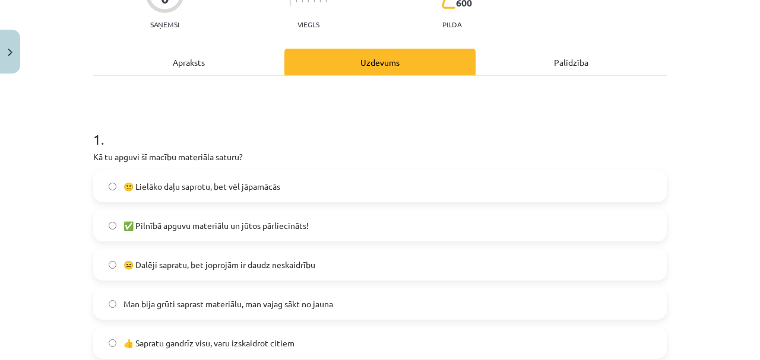
scroll to position [148, 0]
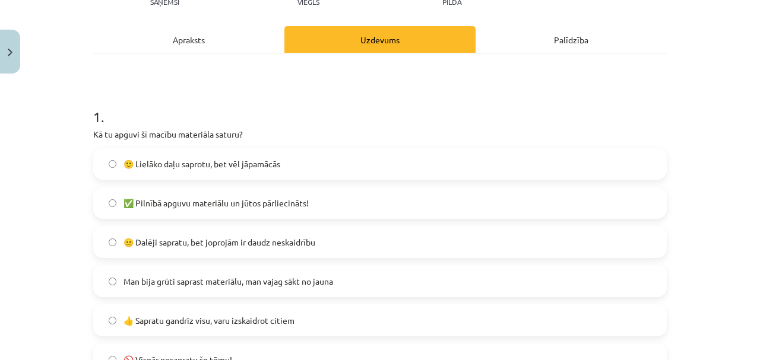
click at [303, 202] on span "✅ Pilnībā apguvu materiālu un jūtos pārliecināts!" at bounding box center [215, 203] width 185 height 12
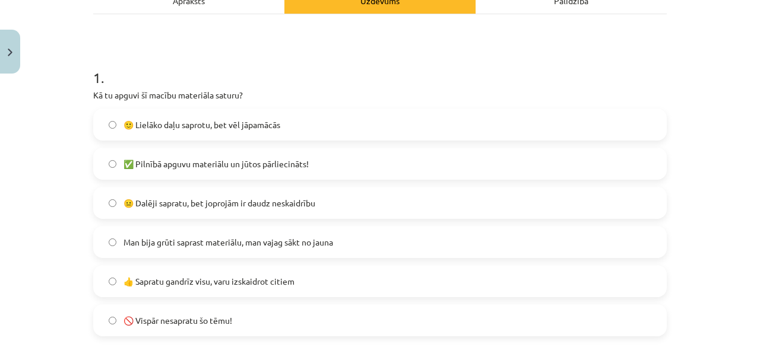
scroll to position [188, 0]
click at [281, 285] on span "👍 Sapratu gandrīz visu, varu izskaidrot citiem" at bounding box center [208, 281] width 171 height 12
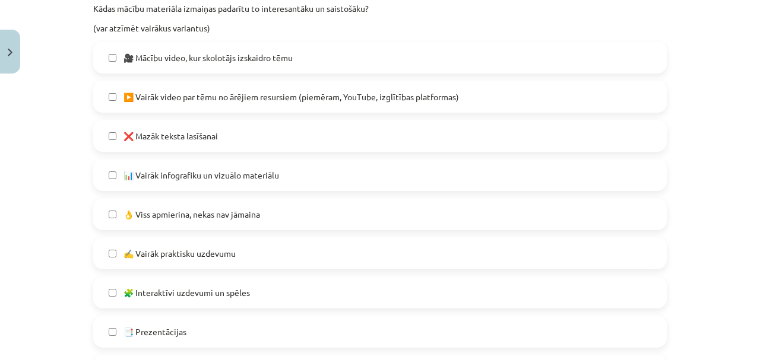
scroll to position [623, 0]
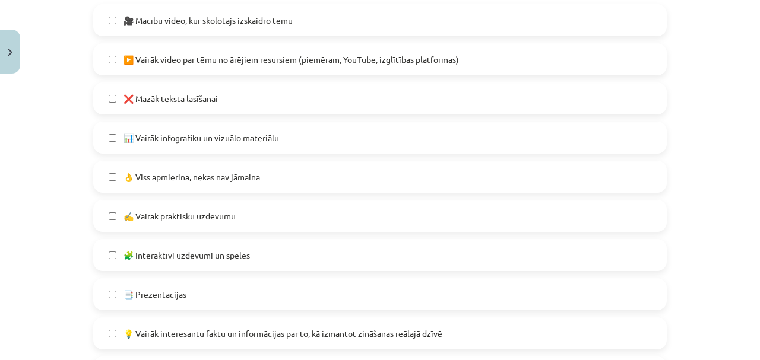
click at [264, 106] on label "❌ Mazāk teksta lasīšanai" at bounding box center [379, 99] width 571 height 30
click at [258, 136] on span "📊 Vairāk infografiku un vizuālo materiālu" at bounding box center [201, 138] width 156 height 12
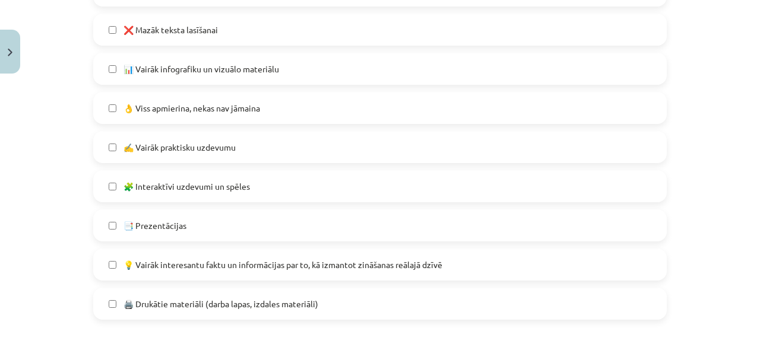
scroll to position [702, 0]
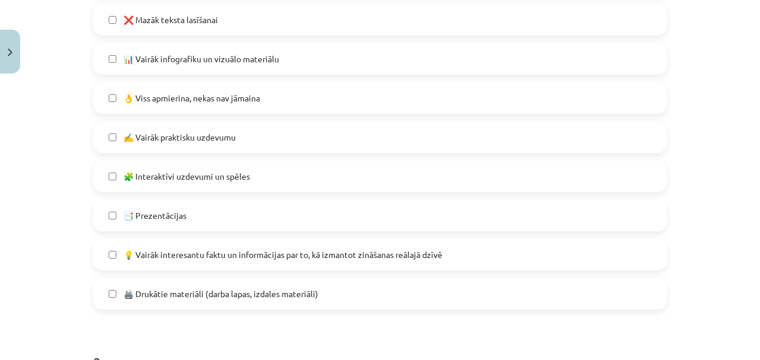
click at [246, 181] on span "🧩 Interaktīvi uzdevumi un spēles" at bounding box center [186, 176] width 126 height 12
click at [268, 293] on span "🖨️ Drukātie materiāli (darba lapas, izdales materiāli)" at bounding box center [220, 294] width 195 height 12
click at [256, 140] on label "✍️ Vairāk praktisku uzdevumu" at bounding box center [379, 137] width 571 height 30
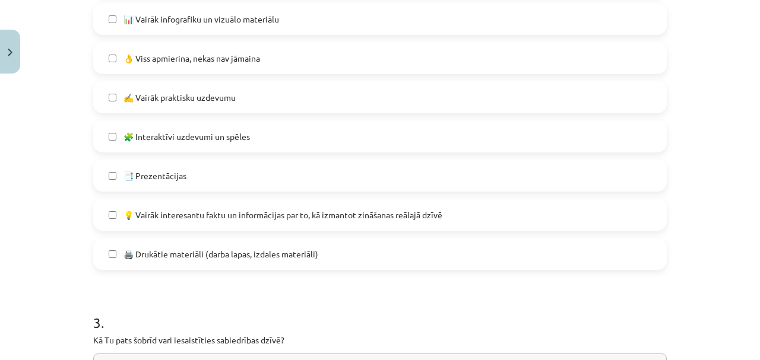
click at [146, 91] on span "✍️ Vairāk praktisku uzdevumu" at bounding box center [179, 97] width 112 height 12
drag, startPoint x: 134, startPoint y: 103, endPoint x: 141, endPoint y: 102, distance: 7.1
click at [137, 103] on span "✍️ Vairāk praktisku uzdevumu" at bounding box center [179, 97] width 112 height 12
click at [197, 17] on span "📊 Vairāk infografiku un vizuālo materiālu" at bounding box center [201, 19] width 156 height 12
click at [181, 97] on span "✍️ Vairāk praktisku uzdevumu" at bounding box center [179, 97] width 112 height 12
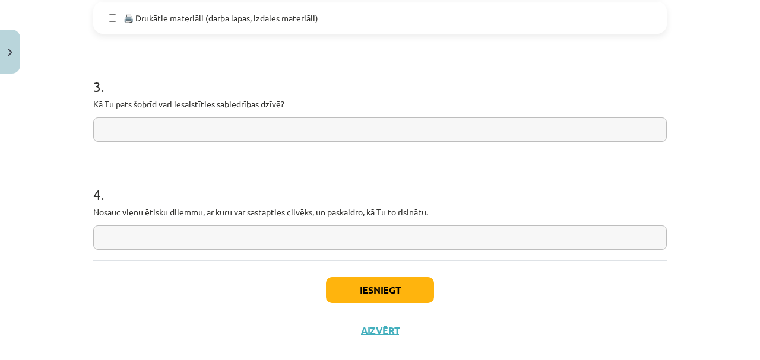
scroll to position [979, 0]
click at [130, 127] on input "text" at bounding box center [379, 128] width 573 height 24
type input "*"
click at [154, 231] on input "text" at bounding box center [379, 236] width 573 height 24
type input "*"
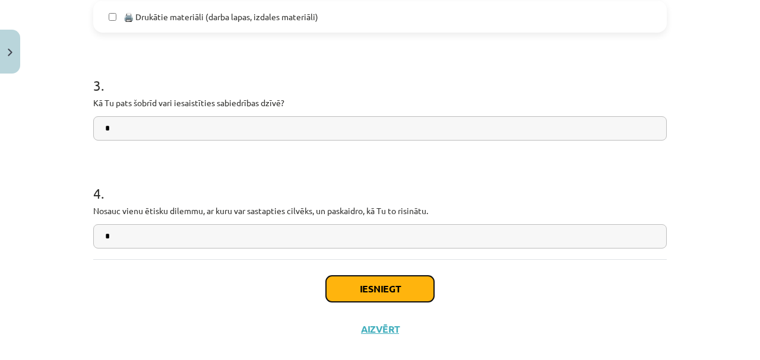
click at [404, 287] on button "Iesniegt" at bounding box center [380, 289] width 108 height 26
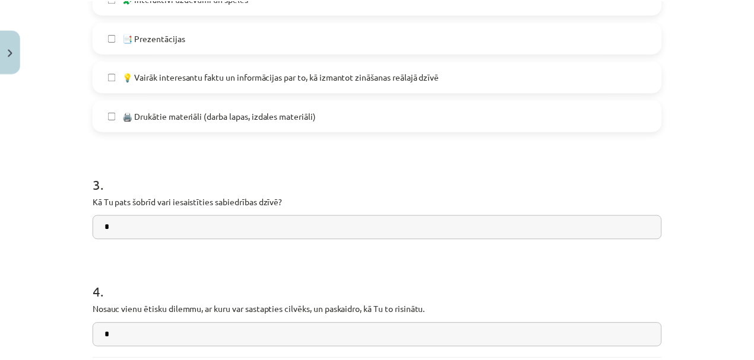
scroll to position [997, 0]
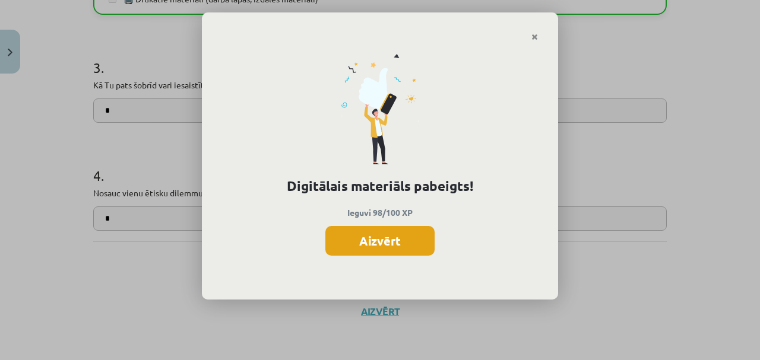
click at [382, 237] on button "Aizvērt" at bounding box center [379, 241] width 109 height 30
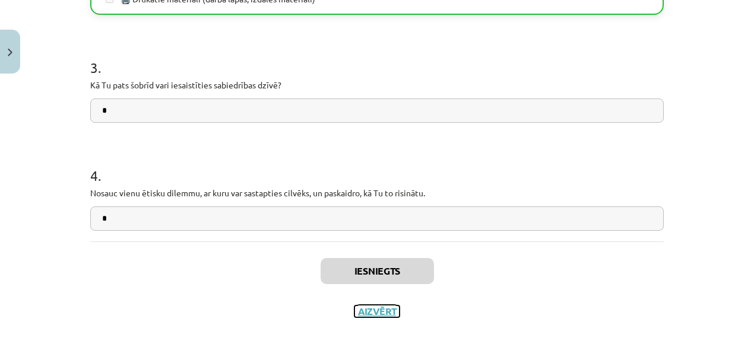
click at [379, 313] on button "Aizvērt" at bounding box center [376, 312] width 45 height 12
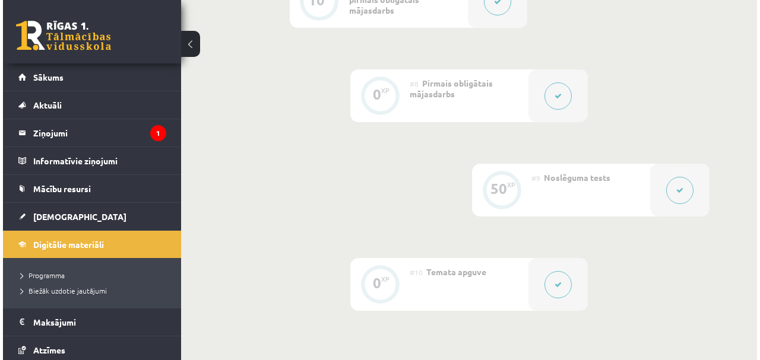
scroll to position [937, 0]
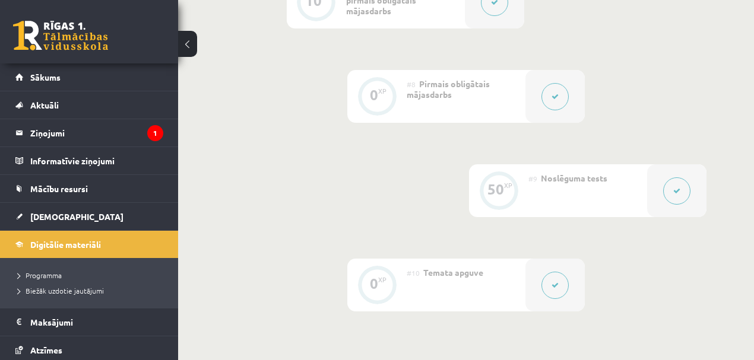
click at [562, 93] on button at bounding box center [554, 96] width 27 height 27
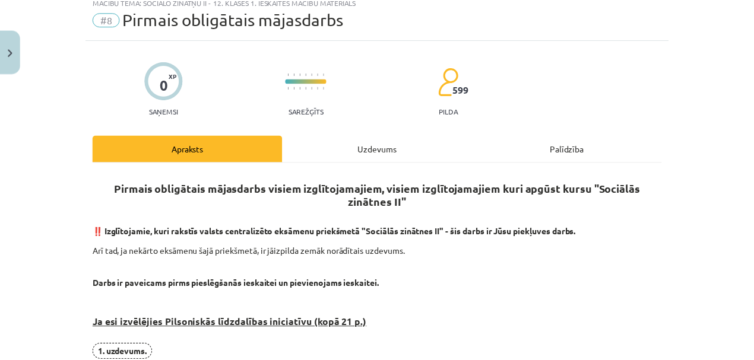
scroll to position [0, 0]
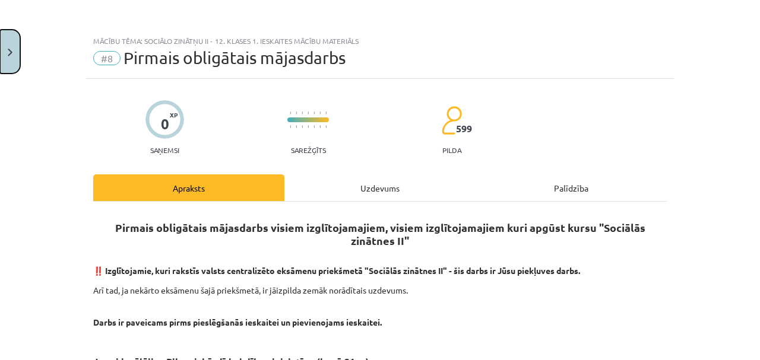
click at [0, 56] on button "Close" at bounding box center [10, 52] width 20 height 44
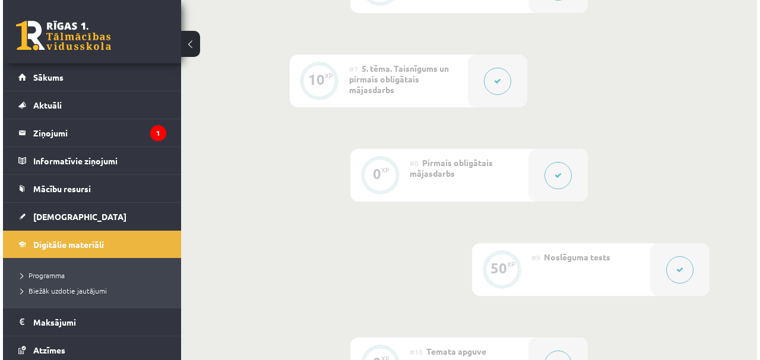
scroll to position [858, 0]
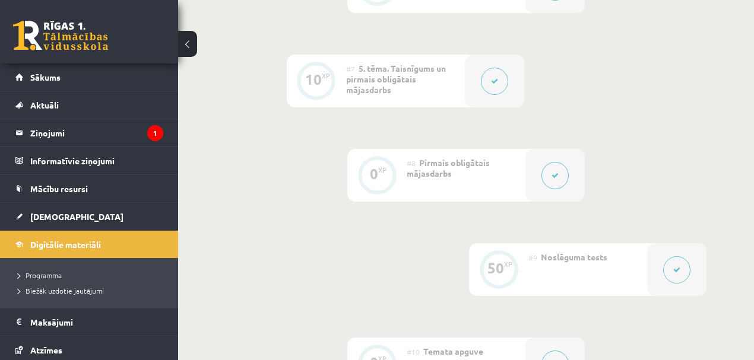
click at [487, 76] on button at bounding box center [494, 81] width 27 height 27
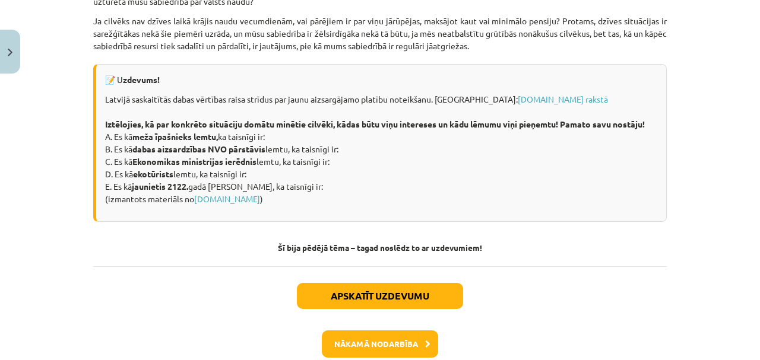
scroll to position [1667, 0]
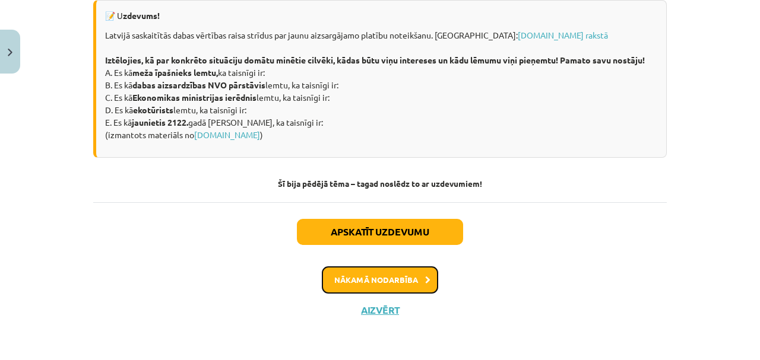
click at [416, 282] on button "Nākamā nodarbība" at bounding box center [380, 279] width 116 height 27
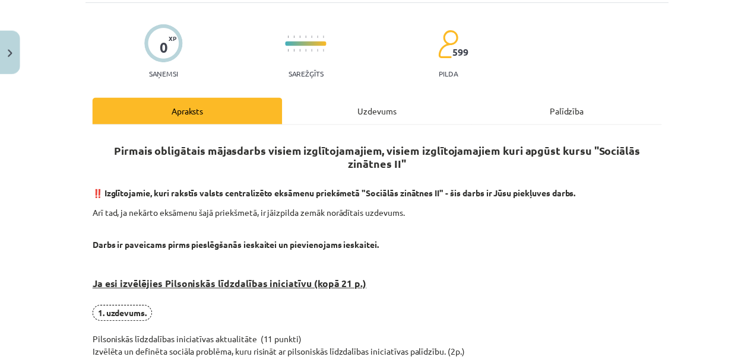
scroll to position [69, 0]
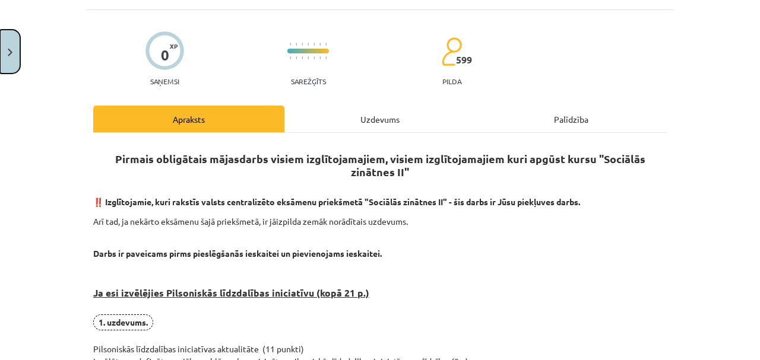
click at [0, 67] on button "Close" at bounding box center [10, 52] width 20 height 44
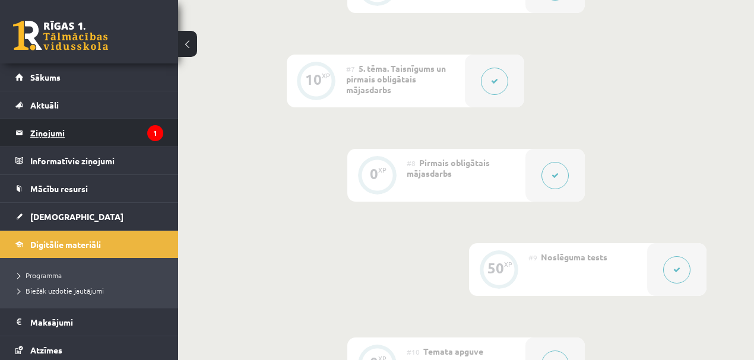
click at [52, 131] on legend "Ziņojumi 1" at bounding box center [96, 132] width 133 height 27
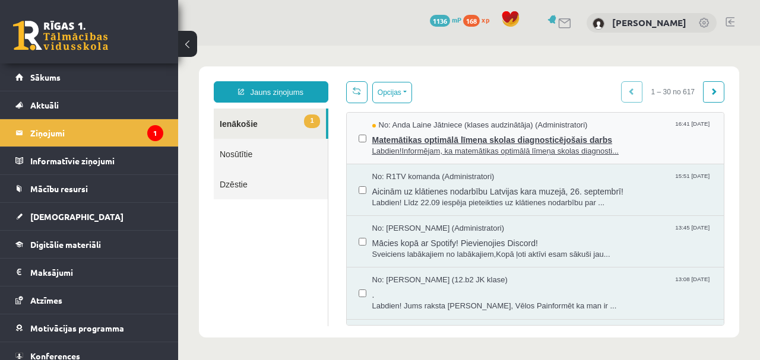
click at [483, 144] on span "Matemātikas optimālā līmeņa skolas diagnosticējošais darbs" at bounding box center [542, 138] width 340 height 15
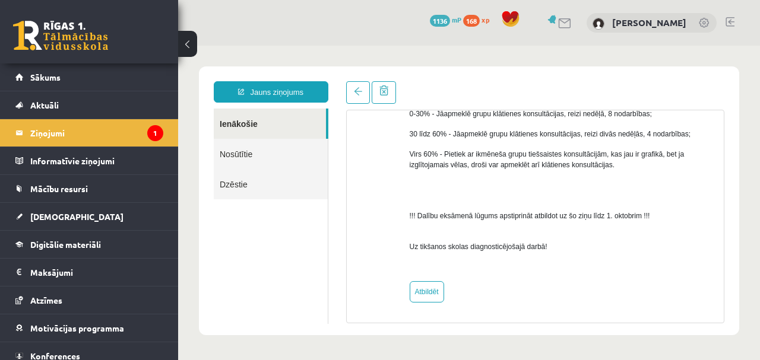
scroll to position [667, 0]
click at [423, 291] on link "Atbildēt" at bounding box center [427, 291] width 34 height 21
type input "**********"
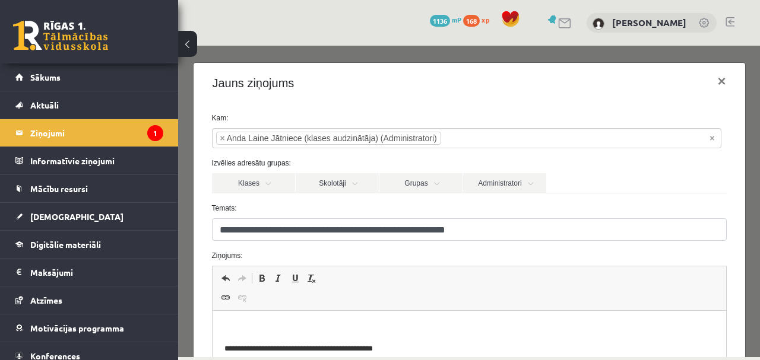
scroll to position [39, 0]
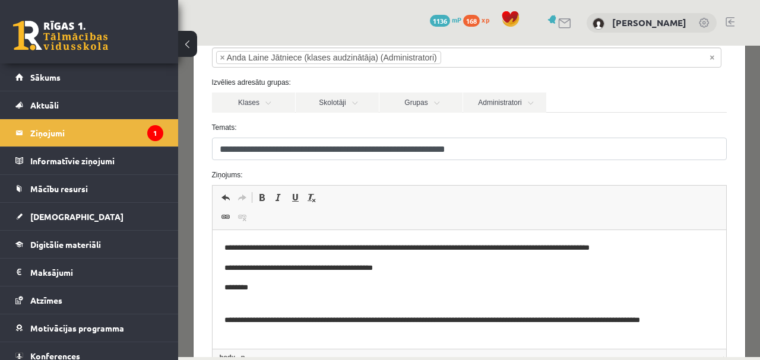
scroll to position [212, 0]
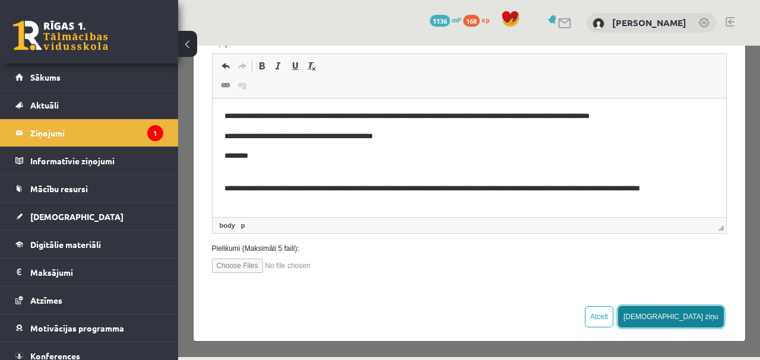
click at [706, 310] on button "Sūtīt ziņu" at bounding box center [671, 316] width 106 height 21
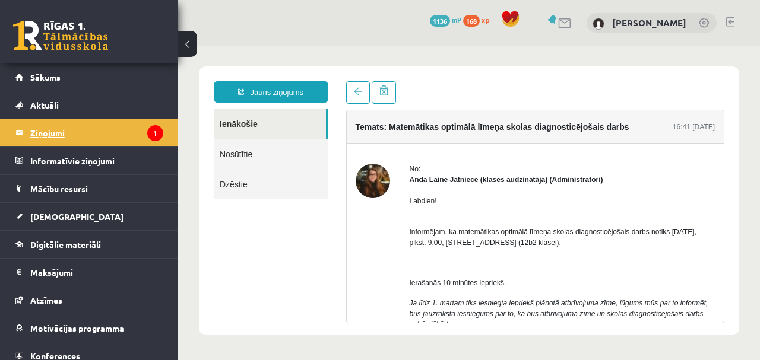
scroll to position [0, 0]
click at [44, 138] on legend "Ziņojumi 1" at bounding box center [96, 132] width 133 height 27
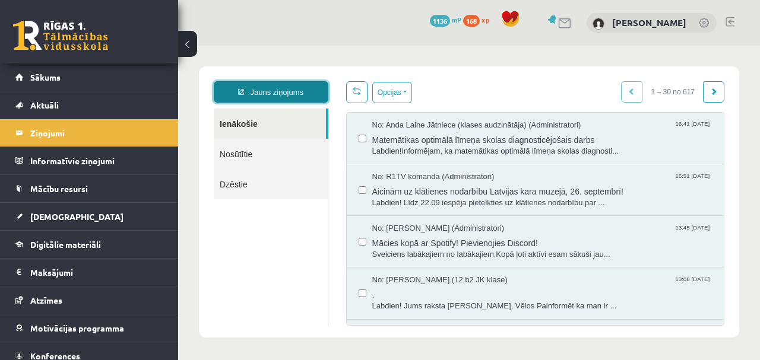
click at [279, 85] on link "Jauns ziņojums" at bounding box center [271, 91] width 115 height 21
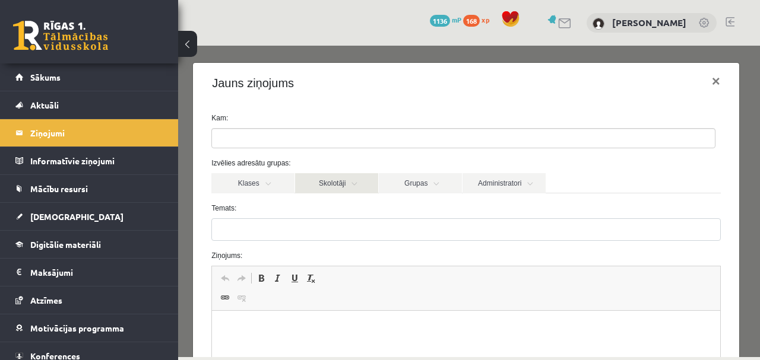
click at [334, 186] on link "Skolotāji" at bounding box center [336, 183] width 83 height 20
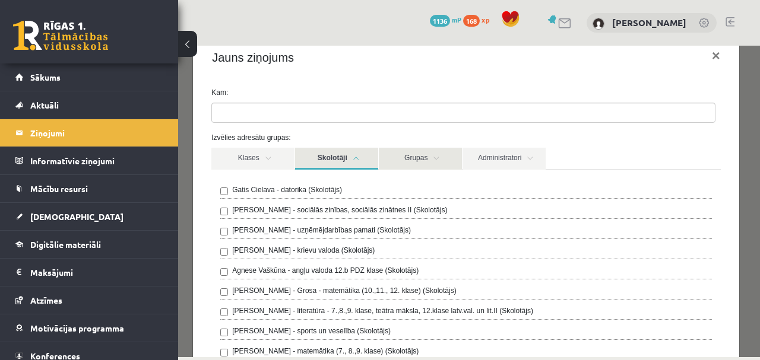
scroll to position [79, 0]
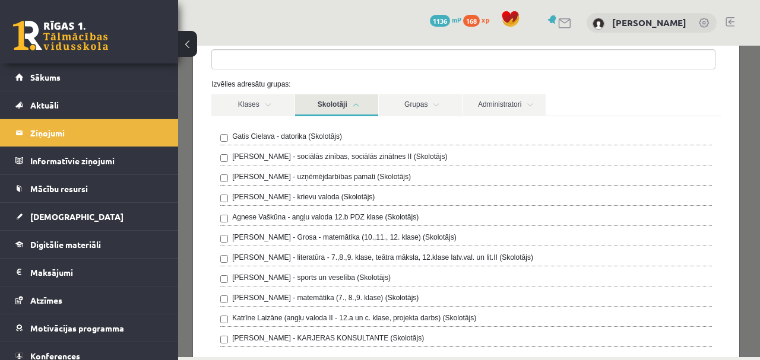
click at [228, 157] on div "Anita Jozus - sociālās zinības, sociālās zinātnes II (Skolotājs)" at bounding box center [465, 158] width 491 height 14
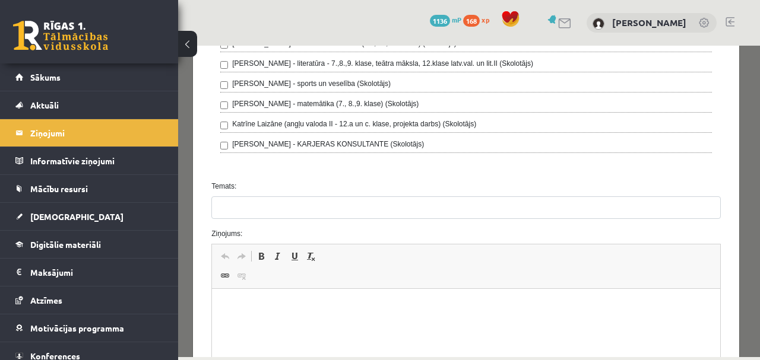
scroll to position [356, 0]
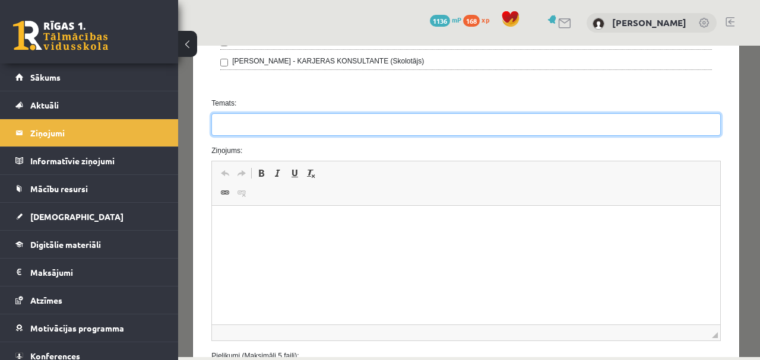
click at [259, 119] on input "Temats:" at bounding box center [465, 124] width 509 height 23
type input "**********"
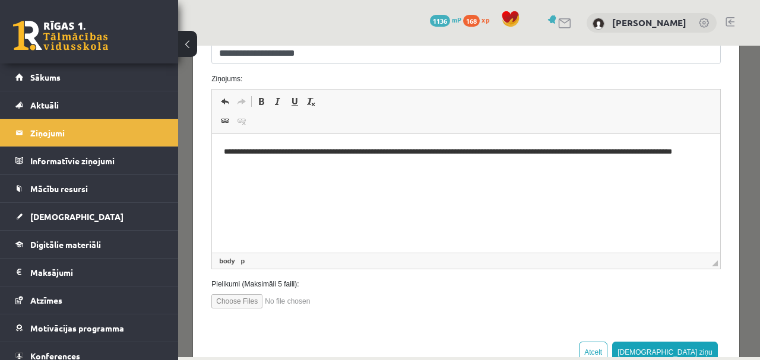
scroll to position [461, 0]
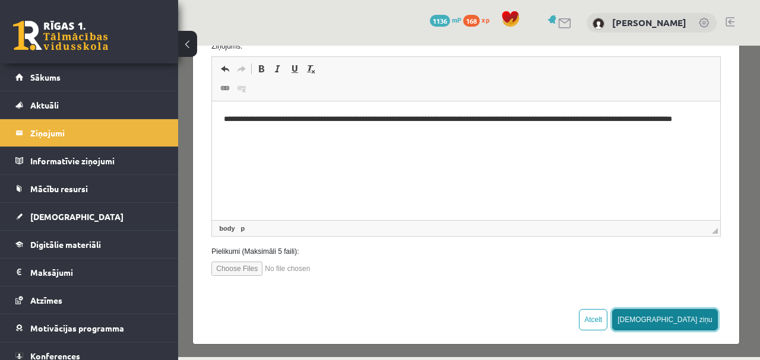
click at [683, 315] on button "Sūtīt ziņu" at bounding box center [665, 319] width 106 height 21
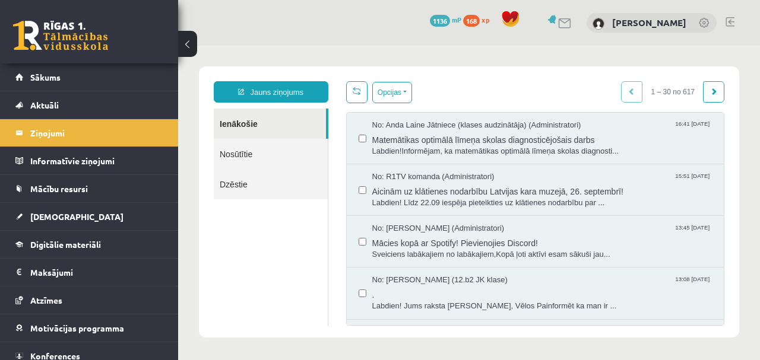
scroll to position [0, 0]
click at [44, 31] on link at bounding box center [60, 36] width 95 height 30
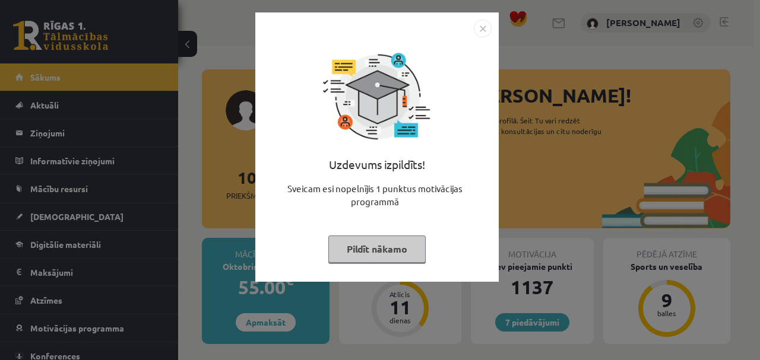
click at [392, 255] on button "Pildīt nākamo" at bounding box center [376, 249] width 97 height 27
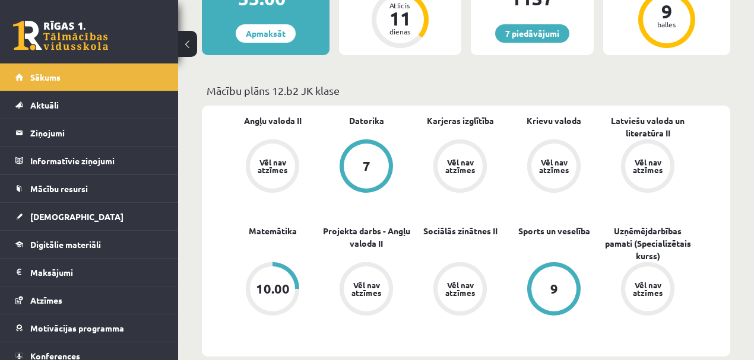
scroll to position [277, 0]
